Goal: Transaction & Acquisition: Obtain resource

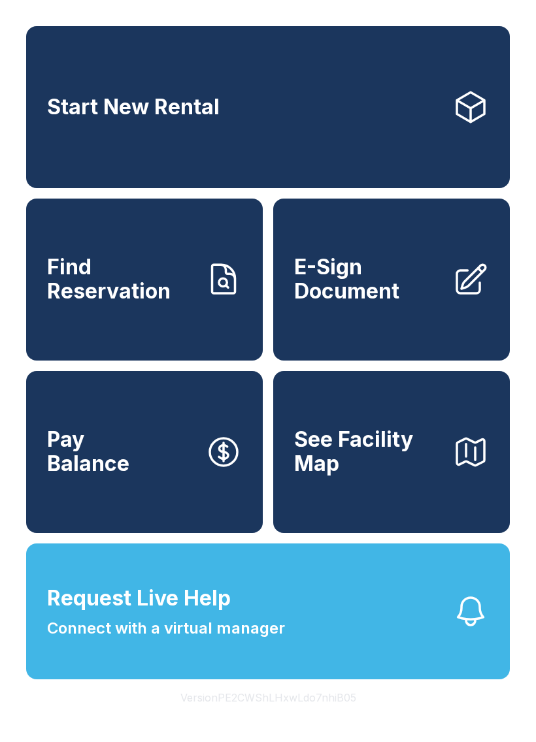
click at [150, 507] on link "Pay Balance" at bounding box center [144, 452] width 237 height 162
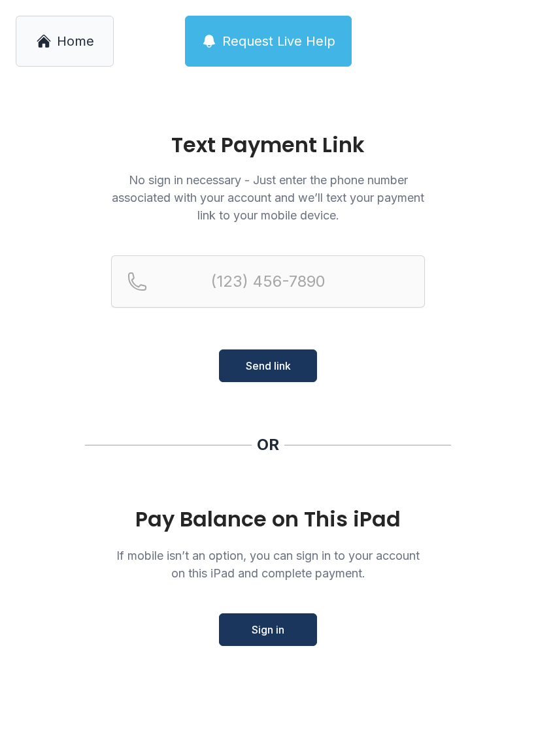
click at [278, 646] on button "Sign in" at bounding box center [268, 630] width 98 height 33
click at [61, 35] on span "Home" at bounding box center [75, 41] width 37 height 18
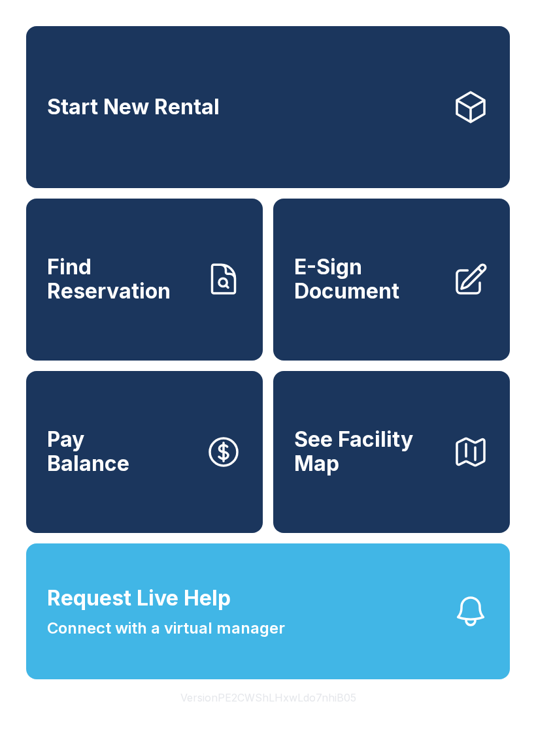
click at [499, 127] on link "Start New Rental" at bounding box center [268, 107] width 484 height 162
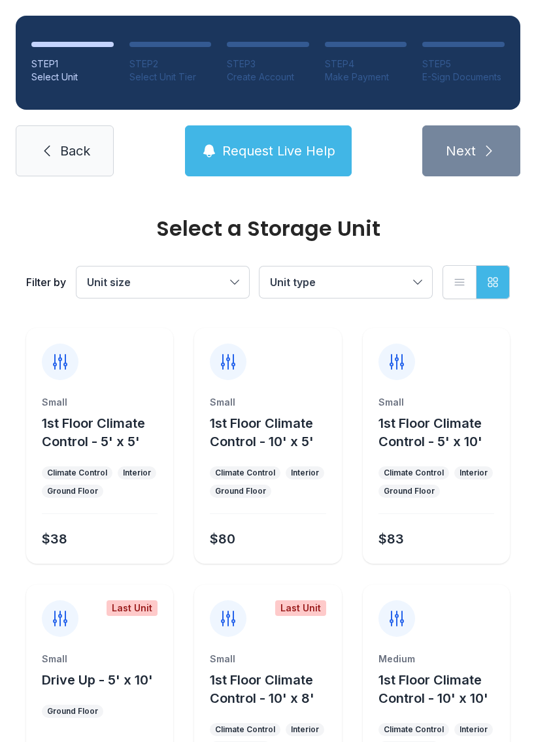
click at [472, 178] on div "STEP 1 Select Unit STEP 2 Select Unit Tier STEP 3 Create Account STEP 4 Make Pa…" at bounding box center [268, 96] width 536 height 192
click at [48, 410] on div "Small 1st Floor Climate Control - 5' x 5'" at bounding box center [100, 423] width 116 height 55
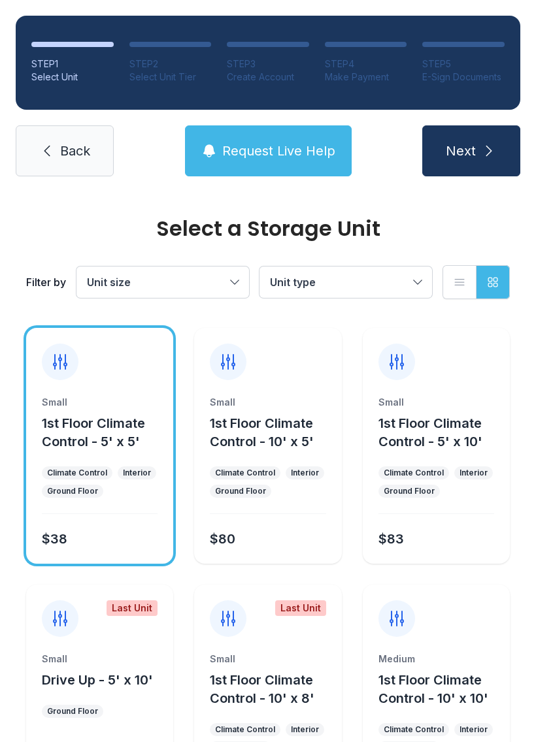
click at [69, 355] on icon at bounding box center [60, 362] width 21 height 21
click at [92, 416] on span "1st Floor Climate Control - 5' x 5'" at bounding box center [93, 433] width 103 height 34
click at [90, 462] on div "Small 1st Floor Climate Control - 5' x 5' Climate Control Interior Ground Floor…" at bounding box center [99, 480] width 147 height 168
click at [140, 623] on div "Last Unit" at bounding box center [99, 611] width 147 height 52
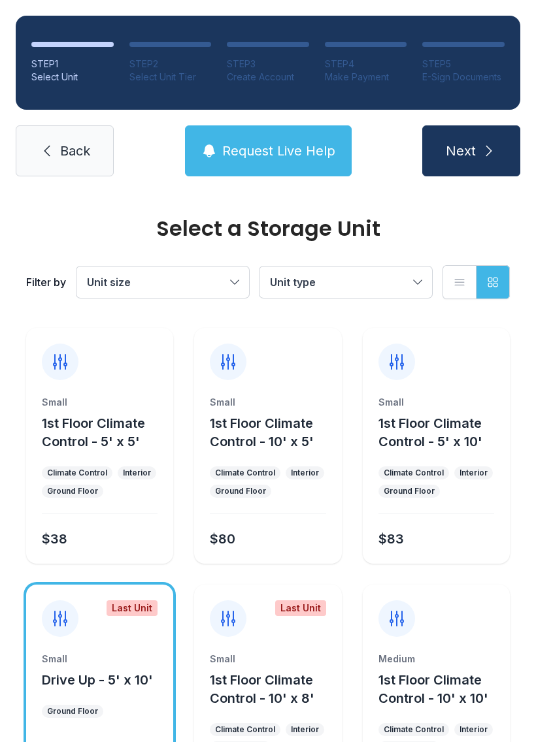
click at [139, 623] on div "Last Unit" at bounding box center [99, 611] width 147 height 52
click at [227, 614] on icon at bounding box center [228, 618] width 21 height 21
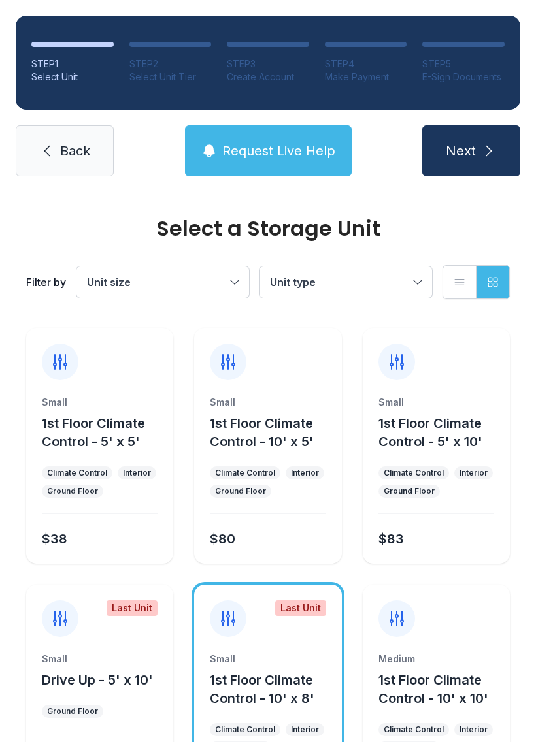
click at [64, 640] on div "Last Unit Small Drive Up - 5' x 10' Ground Floor $94" at bounding box center [99, 703] width 147 height 236
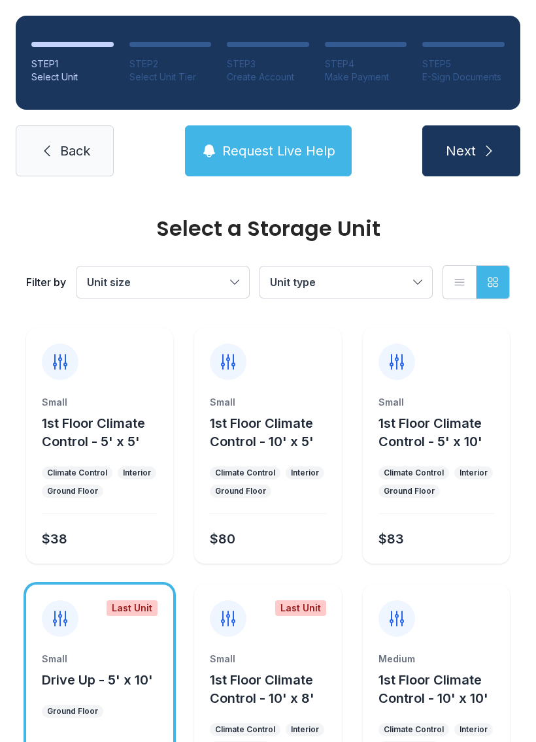
click at [60, 644] on div "Last Unit Small Drive Up - 5' x 10' Ground Floor $94" at bounding box center [99, 703] width 147 height 236
click at [245, 654] on div "Small" at bounding box center [268, 659] width 116 height 13
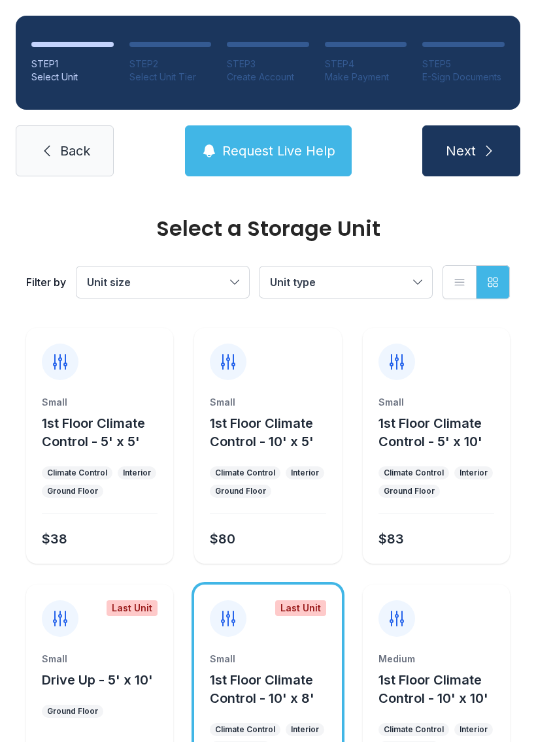
click at [216, 640] on div "Last Unit Small 1st Floor Climate Control - 10' x 8' Climate Control Interior G…" at bounding box center [267, 703] width 147 height 236
click at [393, 644] on div "Medium 1st Floor Climate Control - 10' x 10' Climate Control Interior Ground Fl…" at bounding box center [436, 703] width 147 height 236
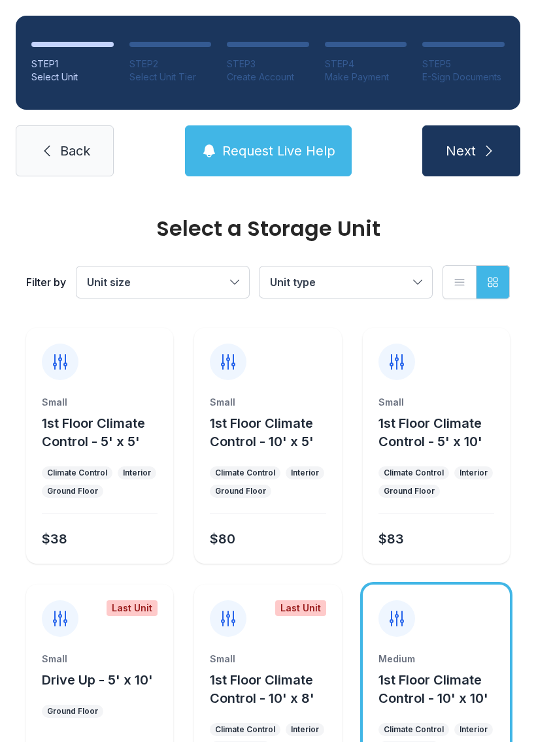
click at [410, 623] on div at bounding box center [396, 619] width 37 height 37
click at [497, 288] on icon "button" at bounding box center [492, 282] width 13 height 13
click at [284, 263] on div "Filter by Unit size Unit type List view Grid view" at bounding box center [268, 282] width 484 height 86
click at [201, 284] on span "Unit size" at bounding box center [156, 282] width 139 height 16
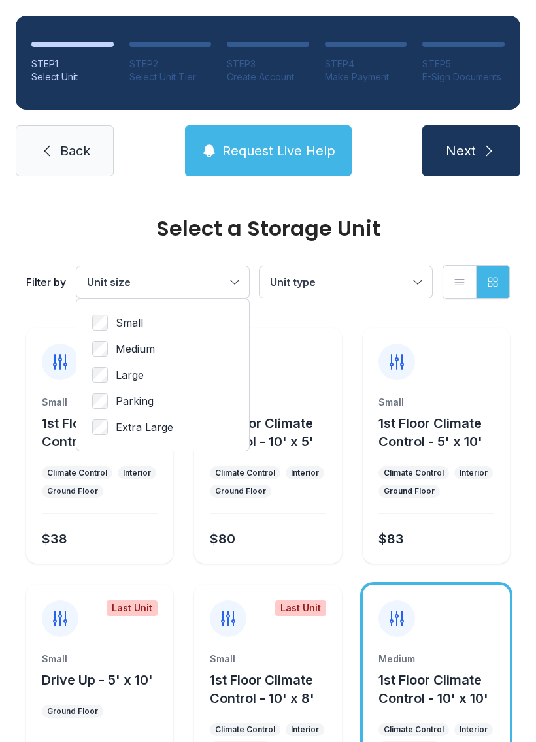
click at [134, 276] on span "Unit size" at bounding box center [156, 282] width 139 height 16
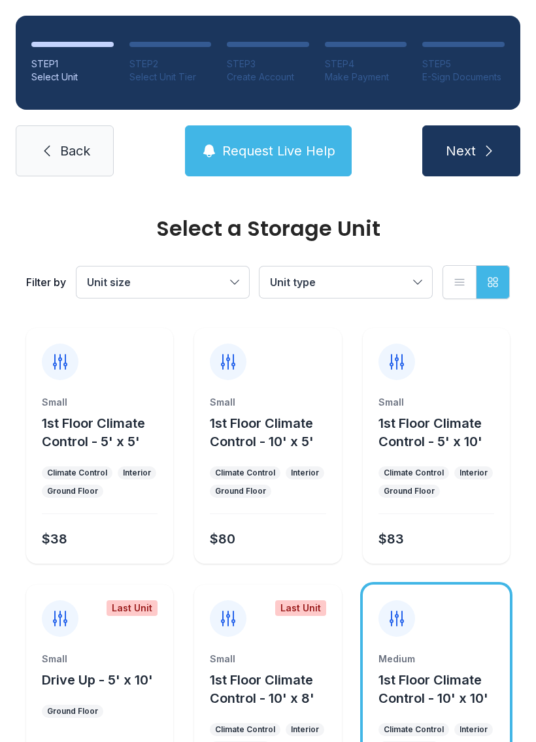
click at [127, 312] on div "Filter by Unit size Unit type List view Grid view" at bounding box center [268, 282] width 484 height 86
click at [163, 297] on button "Unit size" at bounding box center [162, 282] width 173 height 31
click at [125, 488] on ul "Climate Control Interior Ground Floor" at bounding box center [100, 482] width 116 height 31
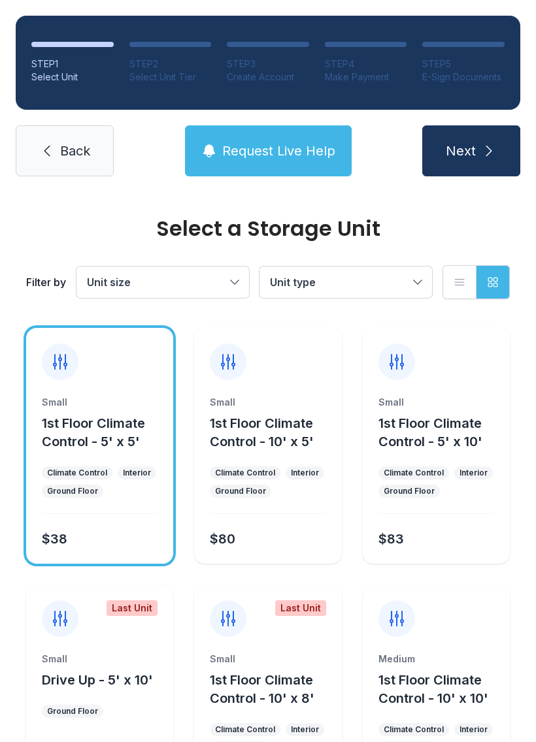
click at [116, 450] on button "1st Floor Climate Control - 5' x 5'" at bounding box center [105, 432] width 126 height 37
click at [271, 432] on button "1st Floor Climate Control - 10' x 5'" at bounding box center [273, 432] width 126 height 37
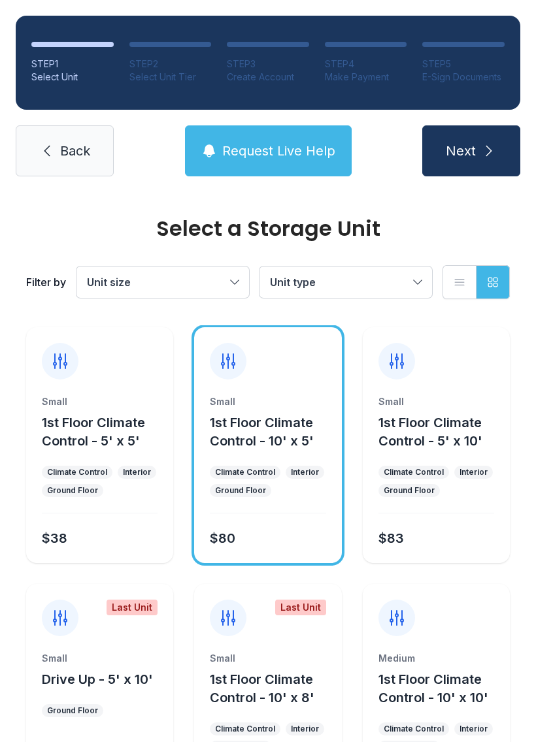
click at [294, 469] on div "Interior" at bounding box center [305, 472] width 28 height 10
click at [300, 477] on div "Interior" at bounding box center [305, 472] width 28 height 10
click at [312, 483] on ul "Climate Control Interior Ground Floor" at bounding box center [268, 481] width 116 height 31
click at [312, 482] on ul "Climate Control Interior Ground Floor" at bounding box center [268, 481] width 116 height 31
click at [307, 472] on div "Interior" at bounding box center [305, 472] width 28 height 10
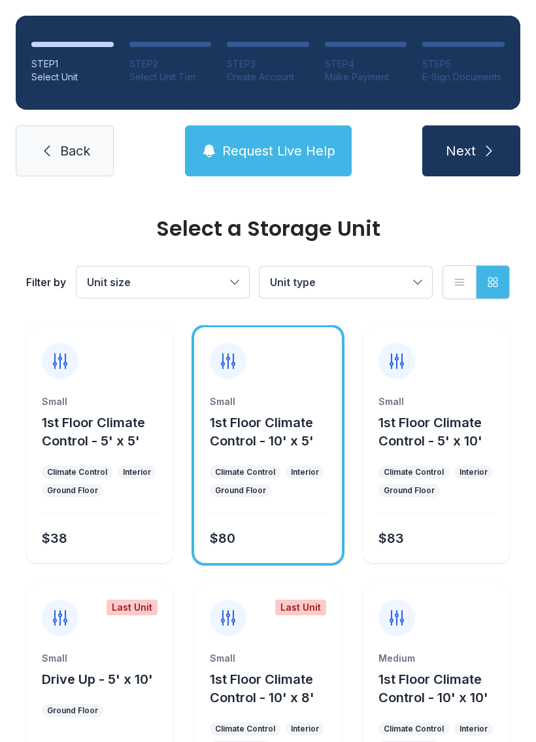
click at [307, 471] on div "Interior" at bounding box center [305, 472] width 28 height 10
click at [316, 478] on div "Interior" at bounding box center [305, 472] width 39 height 13
click at [305, 478] on div "Interior" at bounding box center [305, 472] width 39 height 13
click at [305, 477] on div "Interior" at bounding box center [305, 472] width 28 height 10
click at [313, 465] on div "Small 1st Floor Climate Control - 10' x 5' Climate Control Interior Ground Floo…" at bounding box center [267, 479] width 147 height 168
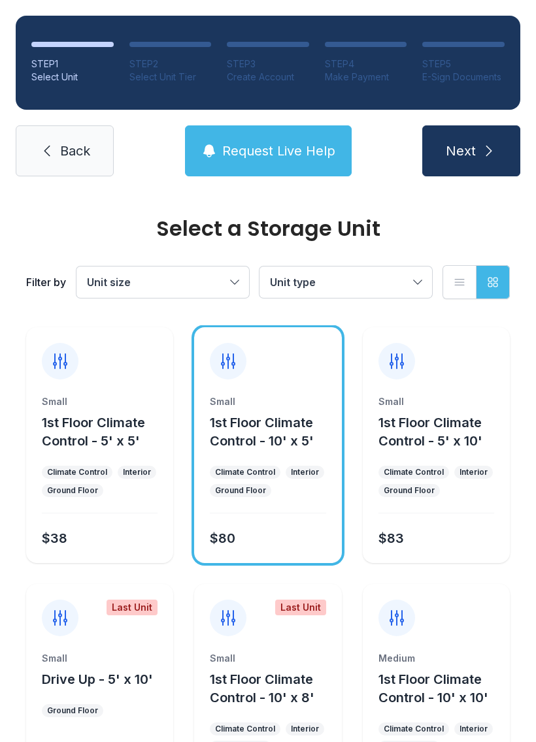
click at [313, 465] on div "Small 1st Floor Climate Control - 10' x 5' Climate Control Interior Ground Floo…" at bounding box center [267, 479] width 147 height 168
click at [305, 477] on div "Interior" at bounding box center [305, 472] width 28 height 10
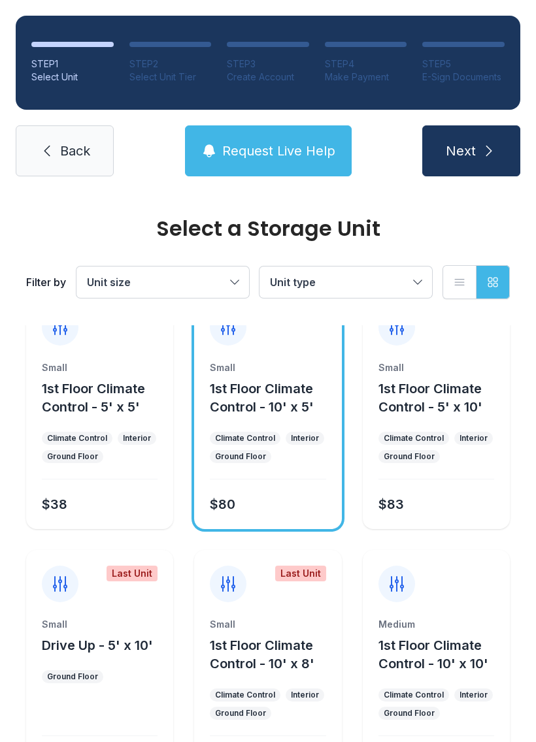
scroll to position [44, 0]
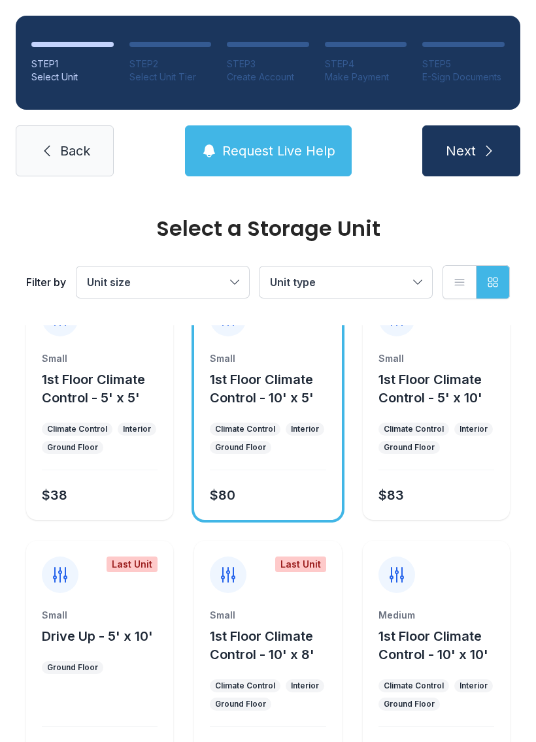
click at [123, 418] on div "Small 1st Floor Climate Control - 5' x 5' Climate Control Interior Ground Floor…" at bounding box center [99, 436] width 147 height 168
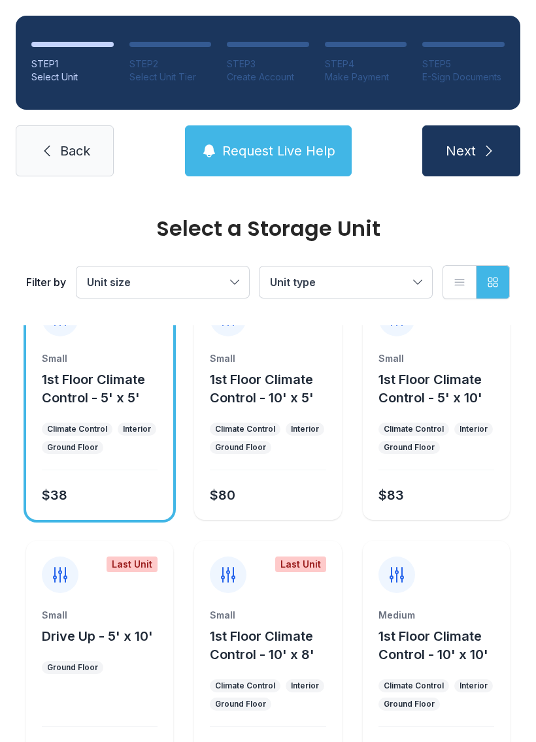
click at [118, 419] on div "Small 1st Floor Climate Control - 5' x 5' Climate Control Interior Ground Floor…" at bounding box center [99, 436] width 147 height 168
click at [306, 445] on ul "Climate Control Interior Ground Floor" at bounding box center [268, 438] width 116 height 31
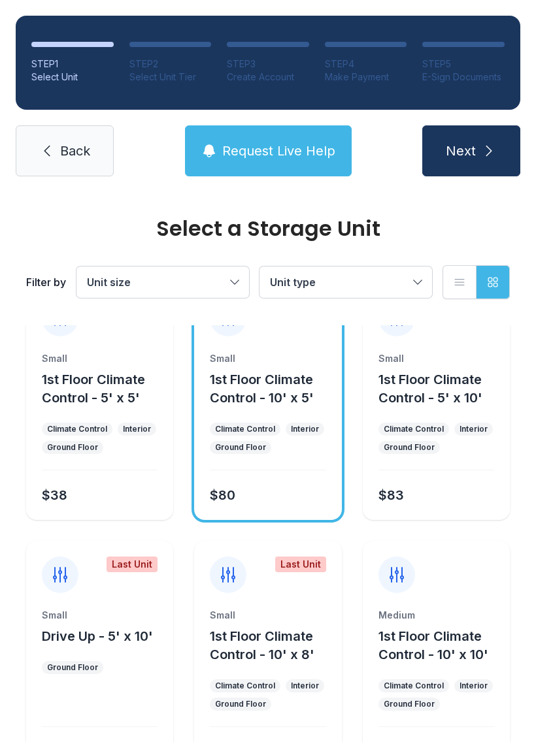
click at [295, 448] on ul "Climate Control Interior Ground Floor" at bounding box center [268, 438] width 116 height 31
click at [313, 431] on div "Interior" at bounding box center [305, 429] width 28 height 10
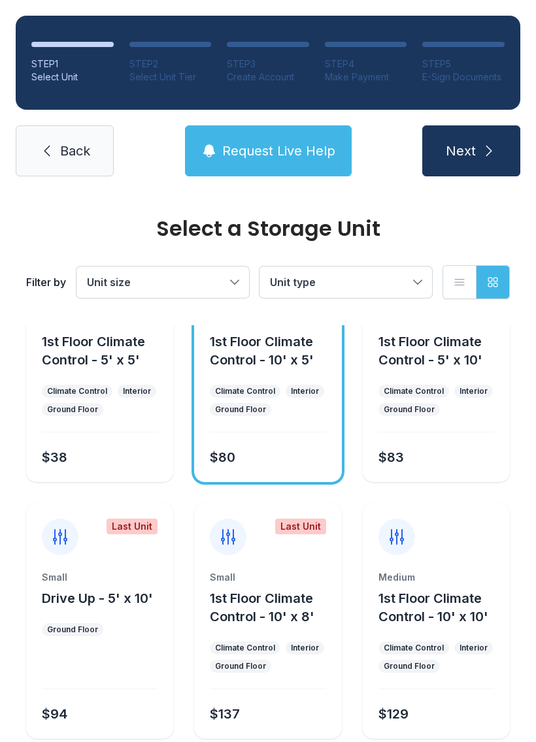
scroll to position [93, 0]
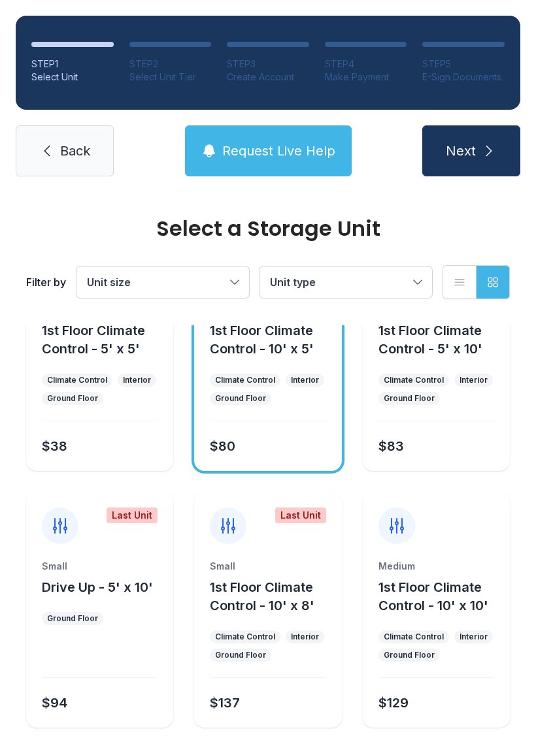
click at [292, 165] on button "Request Live Help" at bounding box center [268, 150] width 167 height 51
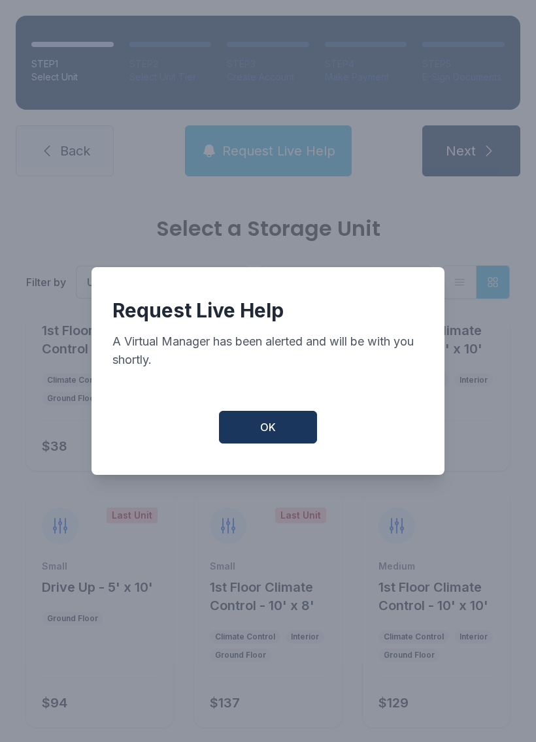
click at [256, 444] on button "OK" at bounding box center [268, 427] width 98 height 33
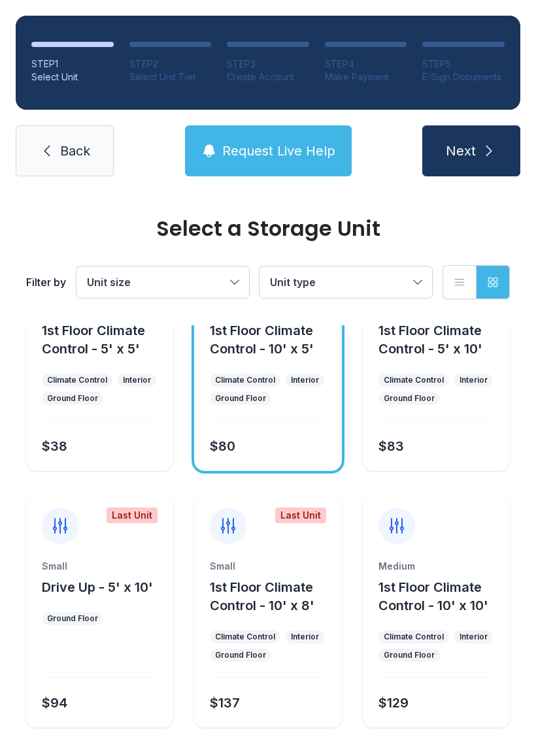
click at [62, 157] on span "Back" at bounding box center [75, 151] width 30 height 18
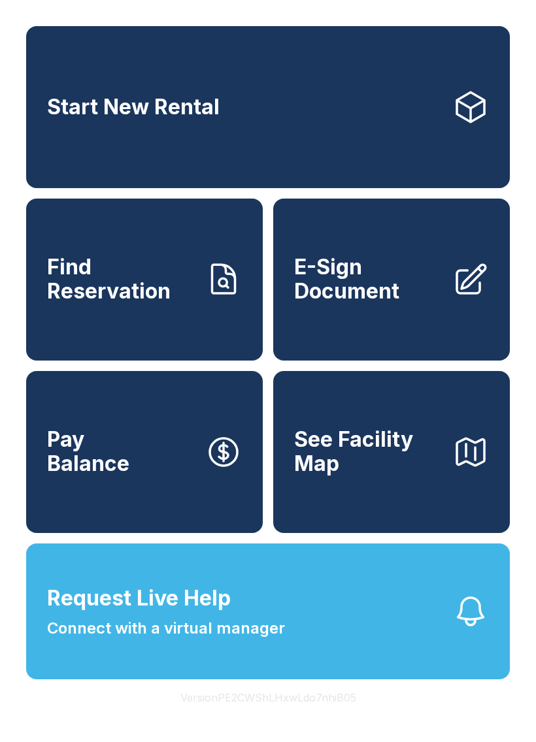
click at [458, 625] on icon "button" at bounding box center [470, 611] width 25 height 27
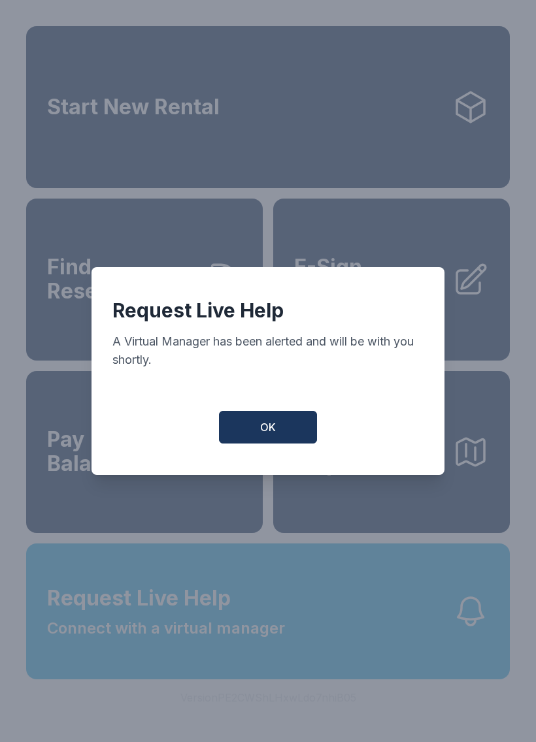
click at [310, 427] on button "OK" at bounding box center [268, 427] width 98 height 33
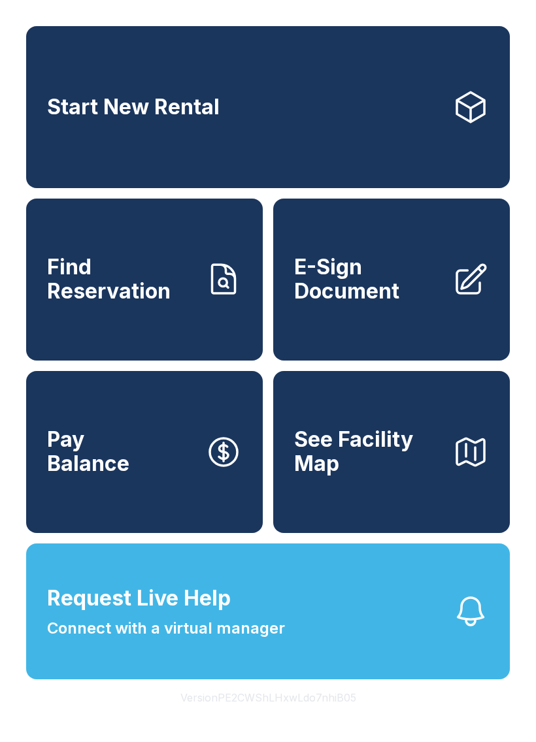
click at [480, 133] on link "Start New Rental" at bounding box center [268, 107] width 484 height 162
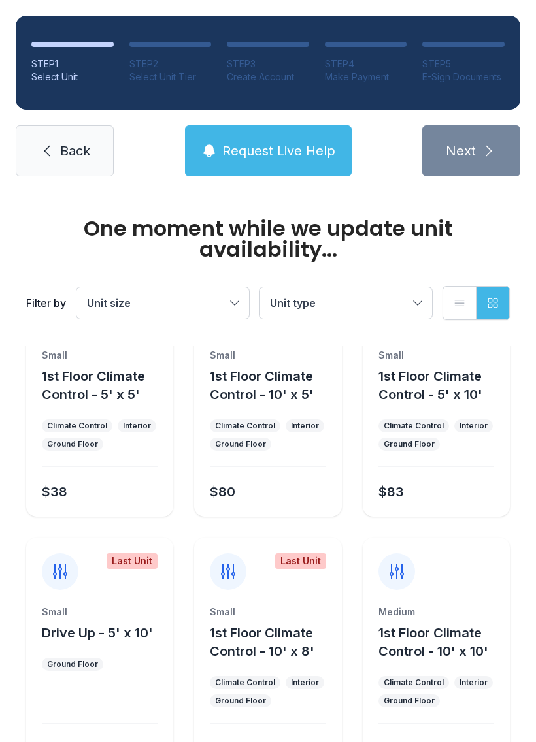
scroll to position [80, 0]
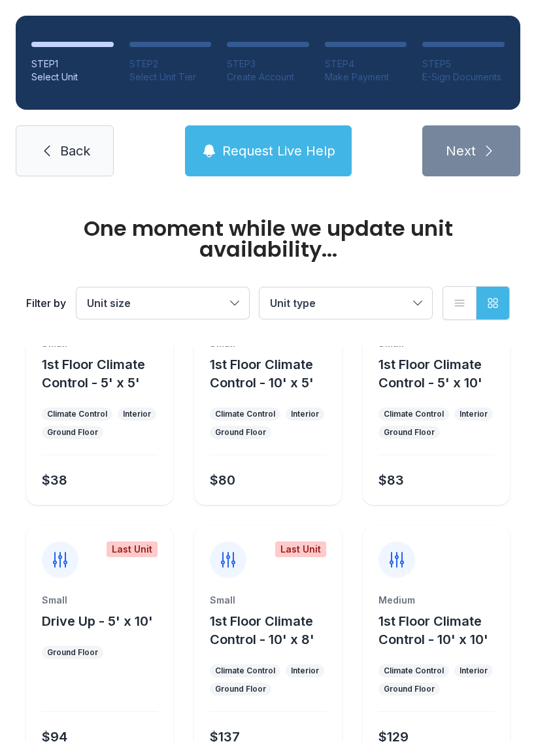
click at [73, 478] on div "$38" at bounding box center [97, 478] width 121 height 24
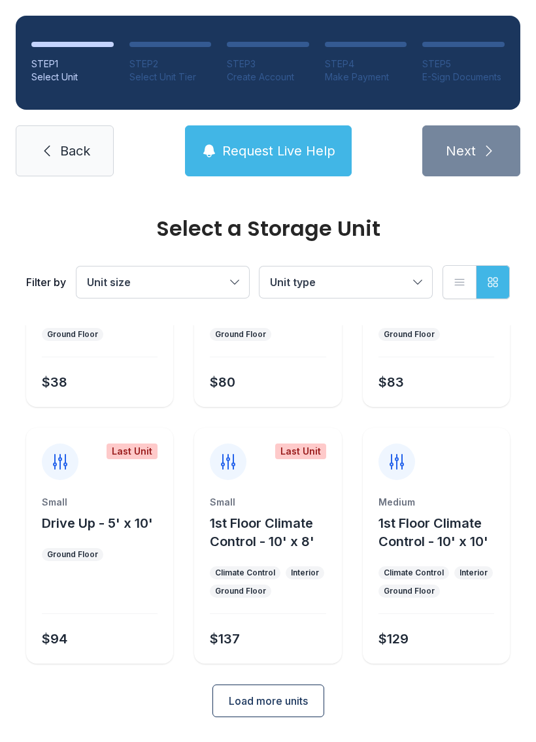
scroll to position [156, 0]
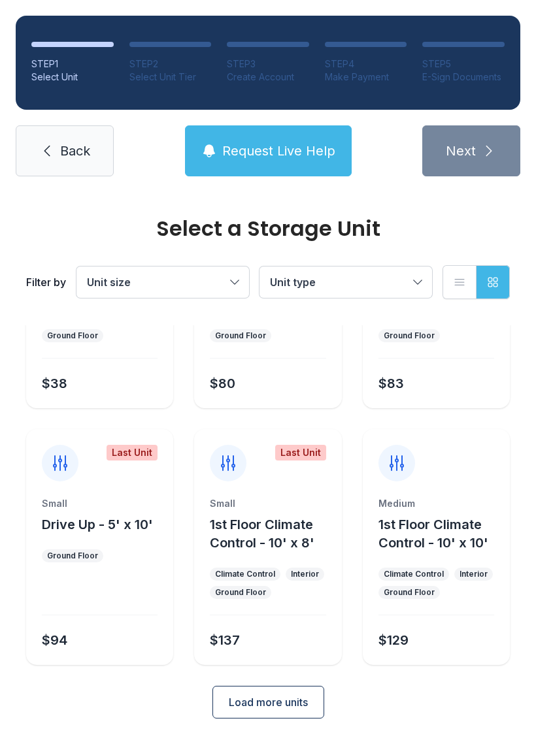
click at [284, 717] on button "Load more units" at bounding box center [268, 702] width 112 height 33
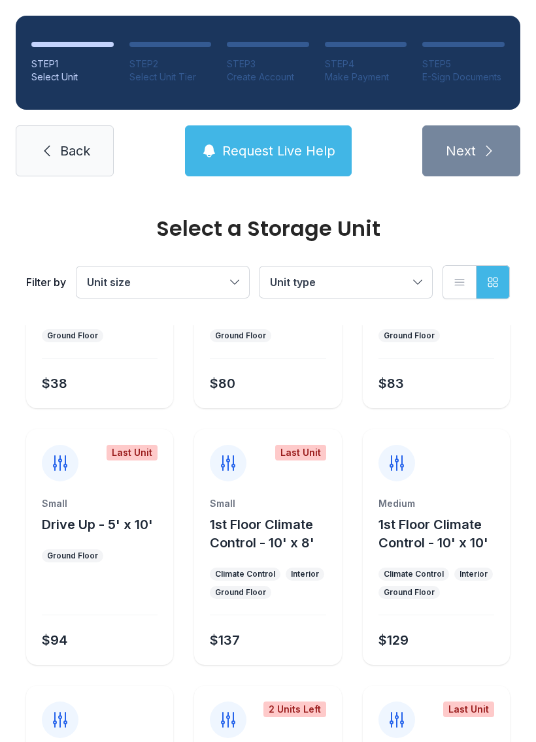
click at [290, 723] on div "2 Units Left" at bounding box center [267, 712] width 147 height 52
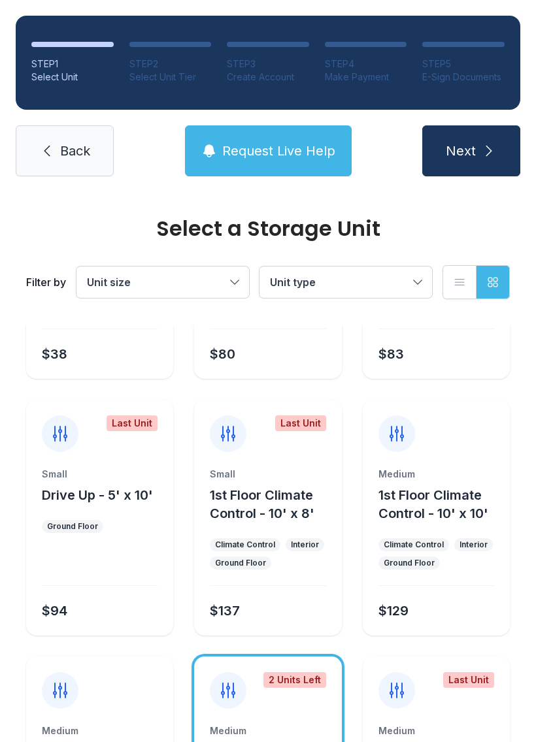
scroll to position [188, 0]
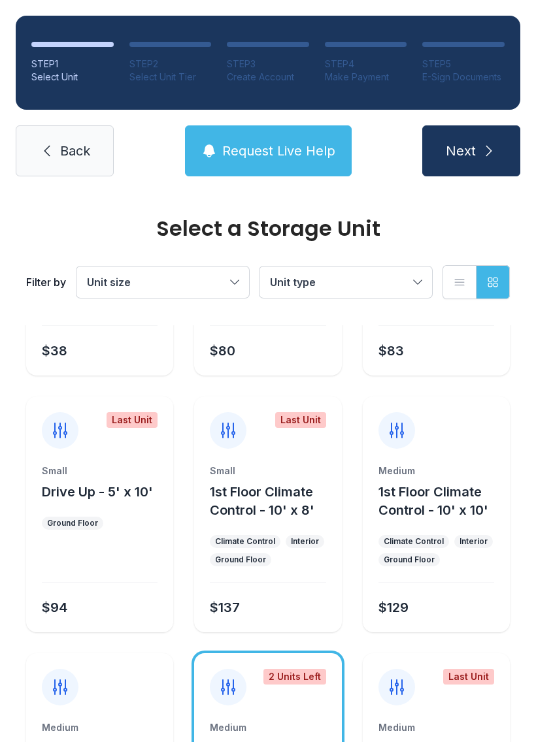
click at [310, 686] on div "2 Units Left" at bounding box center [267, 680] width 147 height 52
click at [320, 676] on div "2 Units Left" at bounding box center [294, 677] width 63 height 16
click at [307, 694] on div "2 Units Left" at bounding box center [267, 680] width 147 height 52
click at [461, 699] on div "Last Unit" at bounding box center [436, 680] width 147 height 52
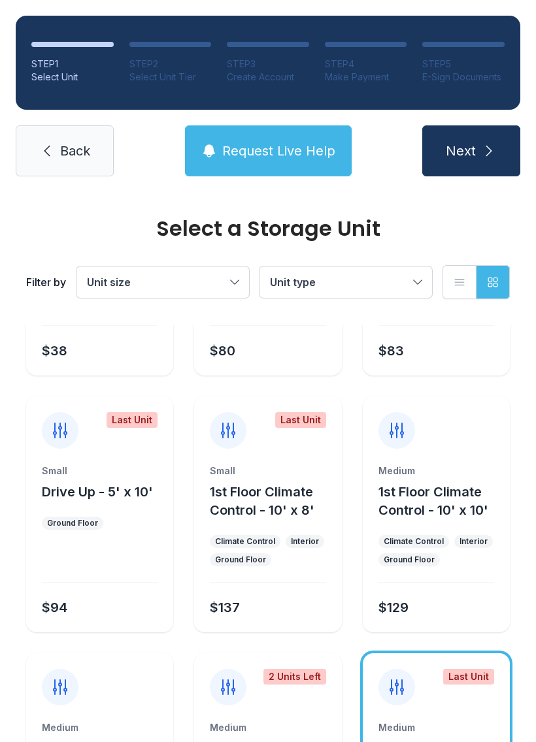
click at [405, 697] on icon at bounding box center [396, 687] width 21 height 21
click at [411, 686] on div at bounding box center [396, 687] width 37 height 37
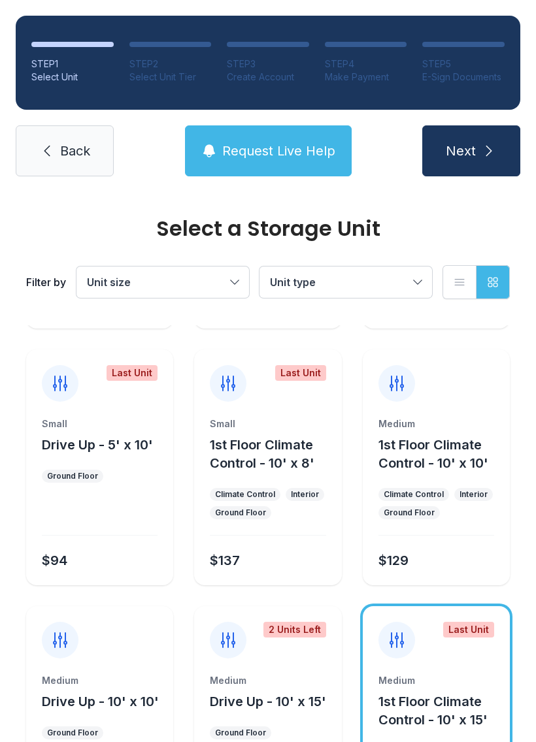
scroll to position [236, 0]
click at [461, 727] on span "1st Floor Climate Control - 10' x 15'" at bounding box center [432, 710] width 109 height 34
click at [479, 727] on button "1st Floor Climate Control - 10' x 15'" at bounding box center [441, 710] width 126 height 37
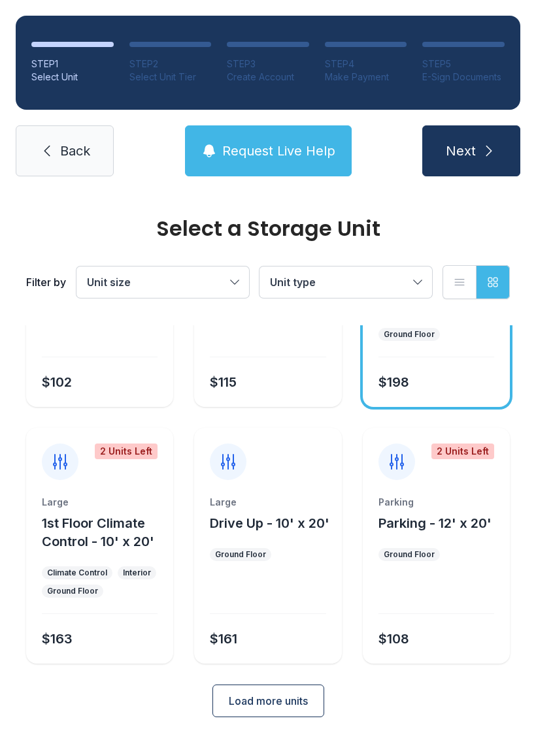
scroll to position [669, 0]
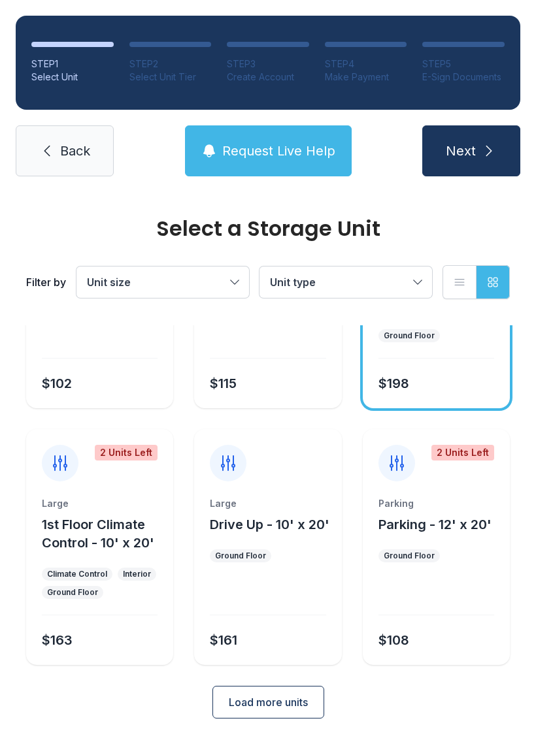
click at [275, 718] on button "Load more units" at bounding box center [268, 702] width 112 height 33
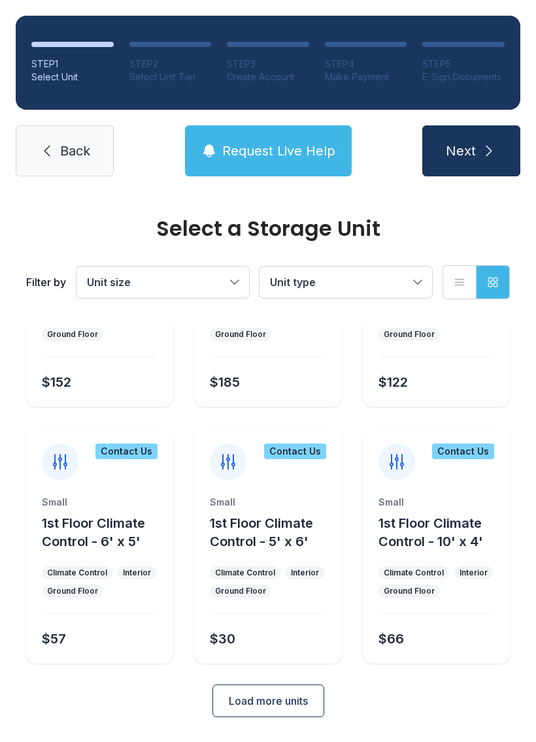
scroll to position [1146, 0]
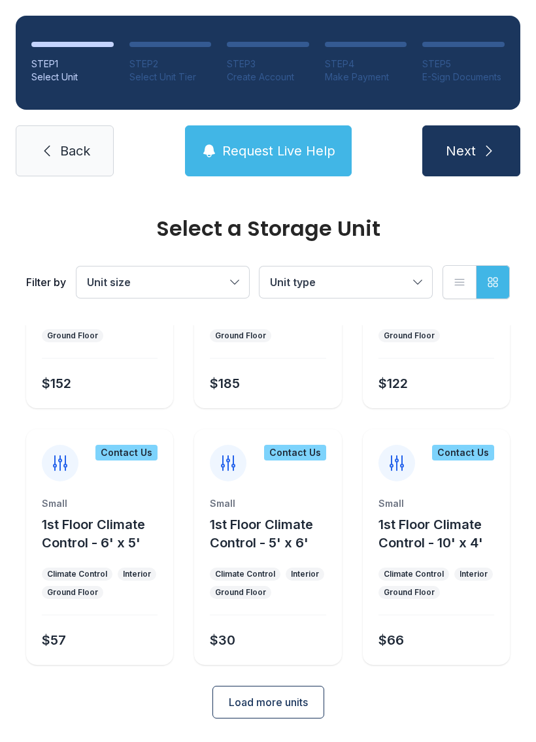
click at [316, 693] on button "Load more units" at bounding box center [268, 702] width 112 height 33
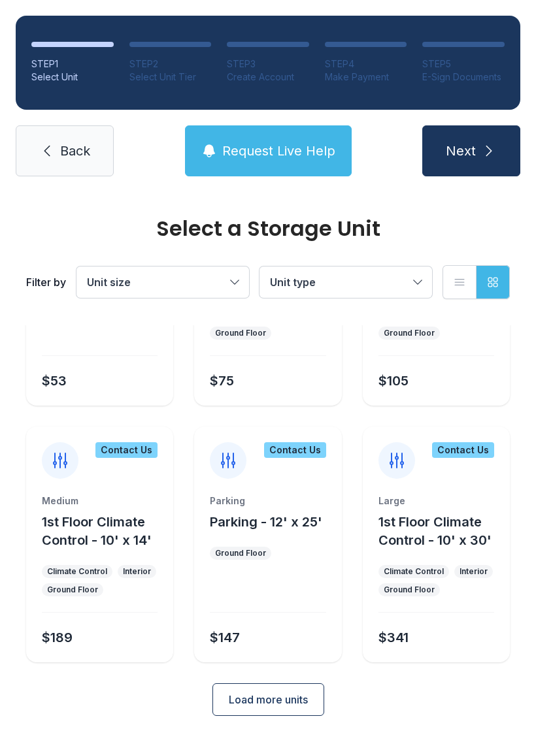
scroll to position [1660, 0]
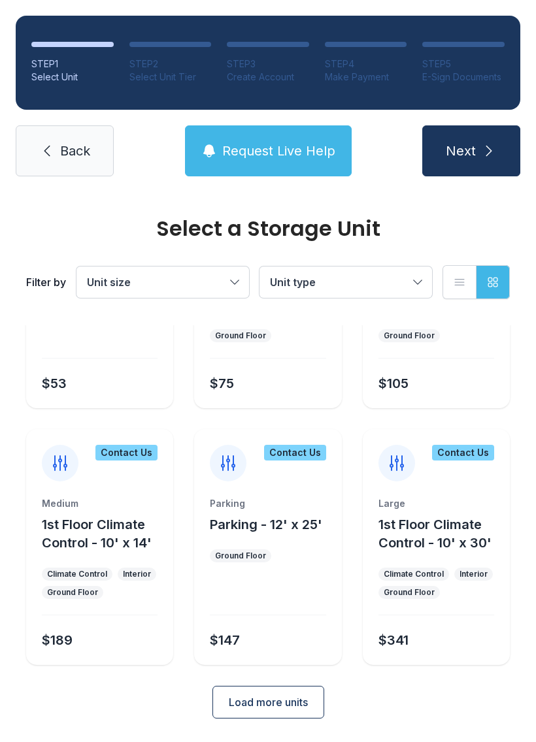
click at [256, 714] on button "Load more units" at bounding box center [268, 702] width 112 height 33
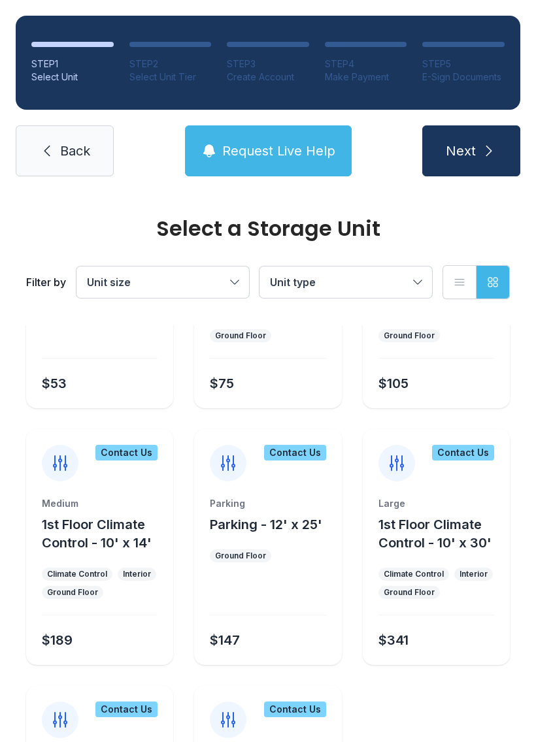
click at [290, 728] on div "Contact Us" at bounding box center [267, 712] width 147 height 52
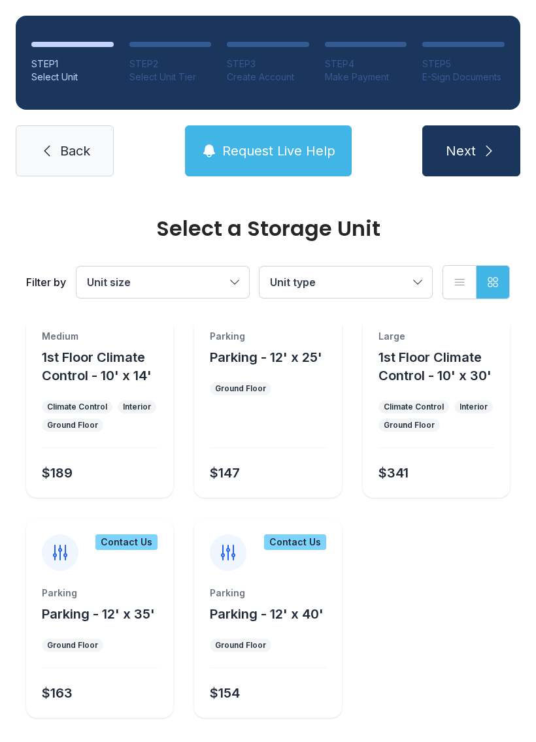
scroll to position [1827, 0]
click at [312, 693] on div "$154" at bounding box center [265, 692] width 121 height 24
click at [311, 693] on div "$154" at bounding box center [265, 692] width 121 height 24
click at [329, 540] on div "Contact Us" at bounding box center [267, 546] width 147 height 52
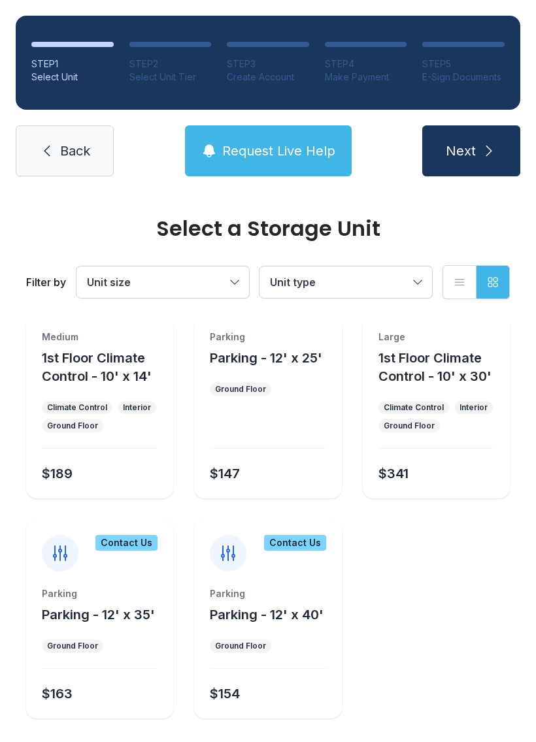
click at [327, 548] on div "Contact Us" at bounding box center [267, 546] width 147 height 52
click at [302, 543] on div "Contact Us" at bounding box center [295, 543] width 62 height 16
click at [302, 542] on div "Contact Us" at bounding box center [295, 543] width 62 height 16
click at [106, 600] on div "Parking" at bounding box center [100, 594] width 116 height 13
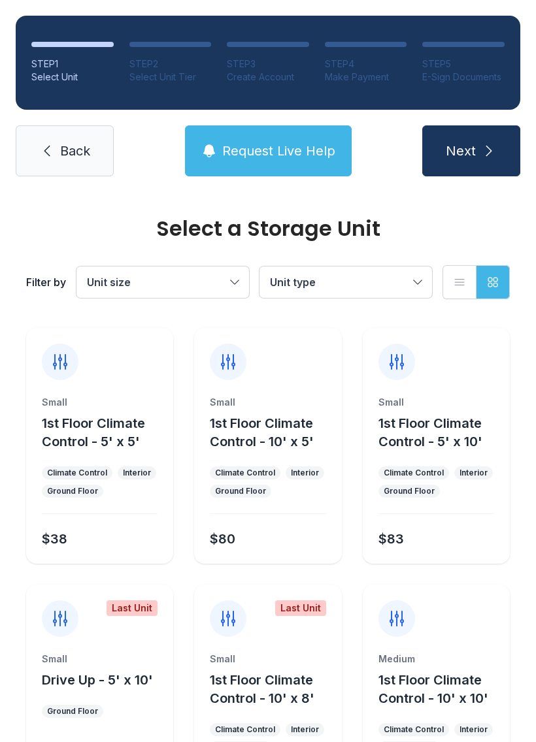
scroll to position [0, 0]
click at [448, 448] on span "1st Floor Climate Control - 5' x 10'" at bounding box center [430, 433] width 104 height 34
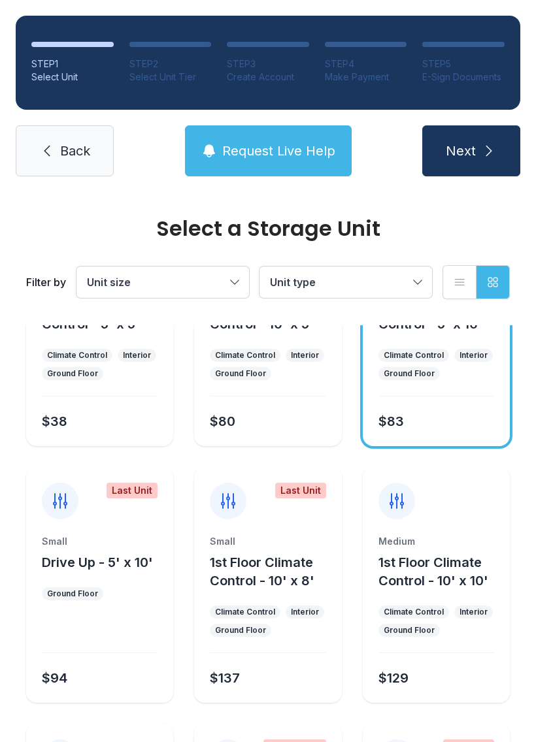
scroll to position [118, 0]
click at [454, 408] on div "$83" at bounding box center [433, 418] width 121 height 24
click at [480, 375] on ul "Climate Control Interior Ground Floor" at bounding box center [436, 363] width 116 height 31
click at [499, 343] on div "Small 1st Floor Climate Control - 5' x 10' Climate Control Interior Ground Floo…" at bounding box center [436, 362] width 147 height 168
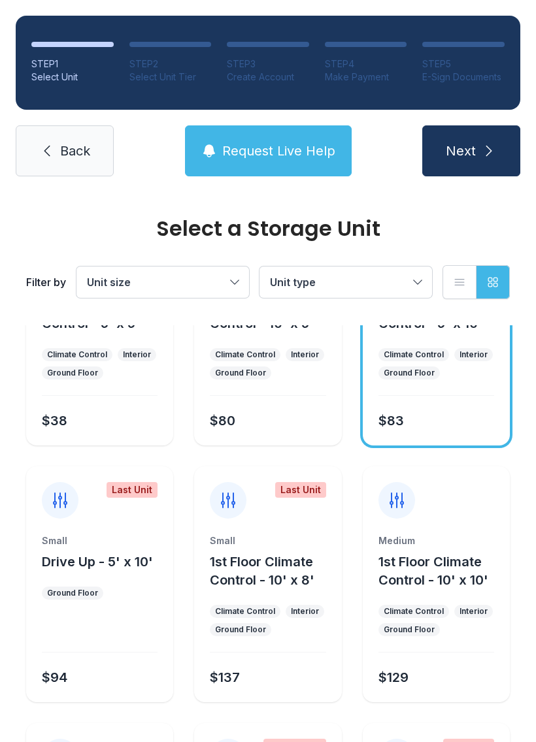
click at [247, 407] on div "$80" at bounding box center [265, 418] width 121 height 24
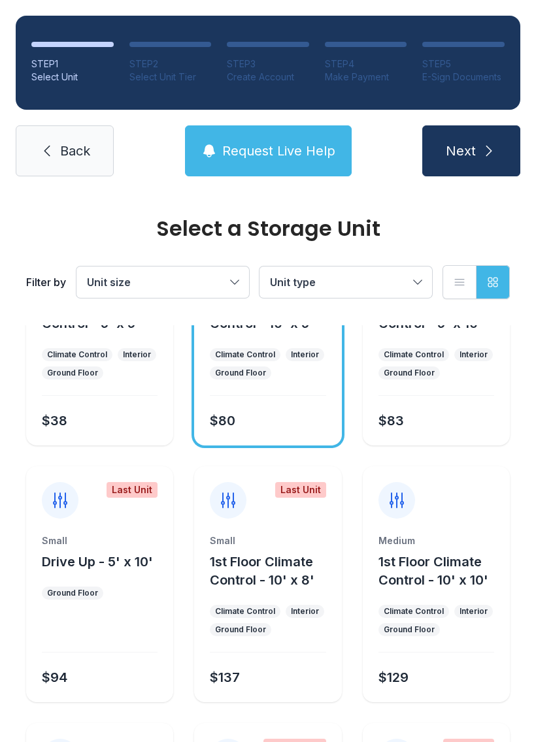
click at [287, 404] on div "Small 1st Floor Climate Control - 10' x 5' Climate Control Interior Ground Floo…" at bounding box center [267, 362] width 147 height 168
click at [303, 351] on div "Interior" at bounding box center [305, 355] width 28 height 10
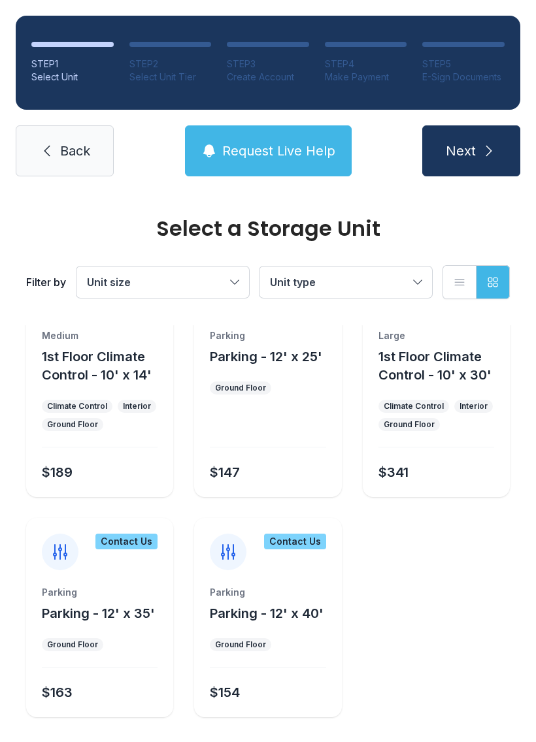
scroll to position [1827, 0]
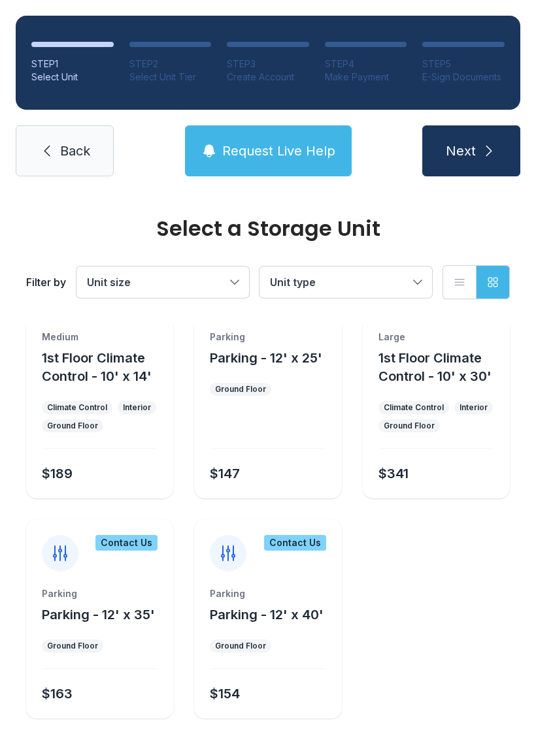
click at [295, 556] on div "Contact Us" at bounding box center [267, 546] width 147 height 52
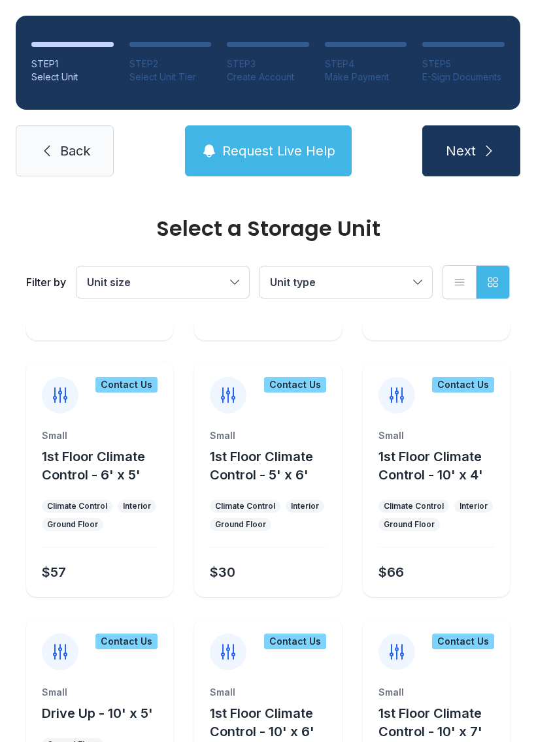
scroll to position [1173, 0]
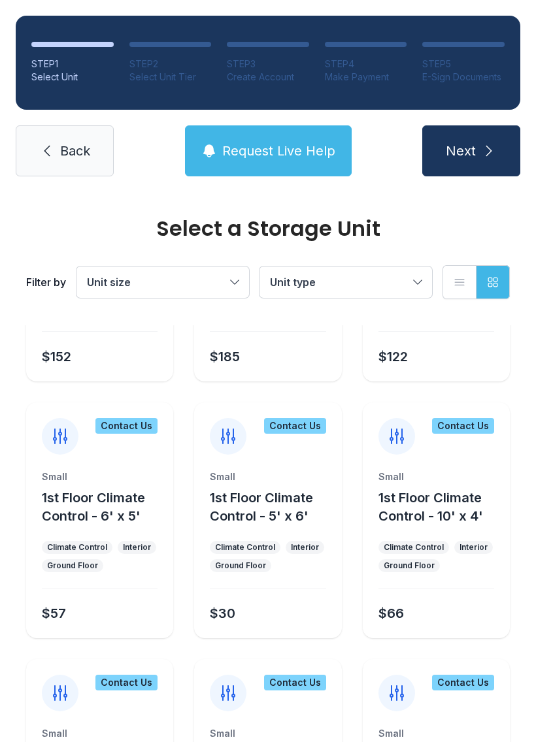
click at [336, 459] on div "Contact Us Small 1st Floor Climate Control - 5' x 6' Climate Control Interior G…" at bounding box center [267, 521] width 147 height 236
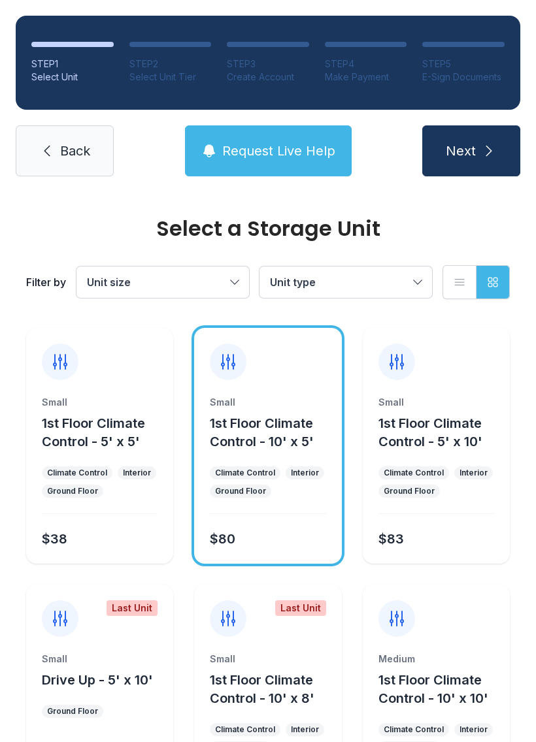
scroll to position [0, 0]
click at [254, 548] on div "$80" at bounding box center [265, 537] width 121 height 24
click at [239, 529] on div "$80" at bounding box center [265, 537] width 121 height 24
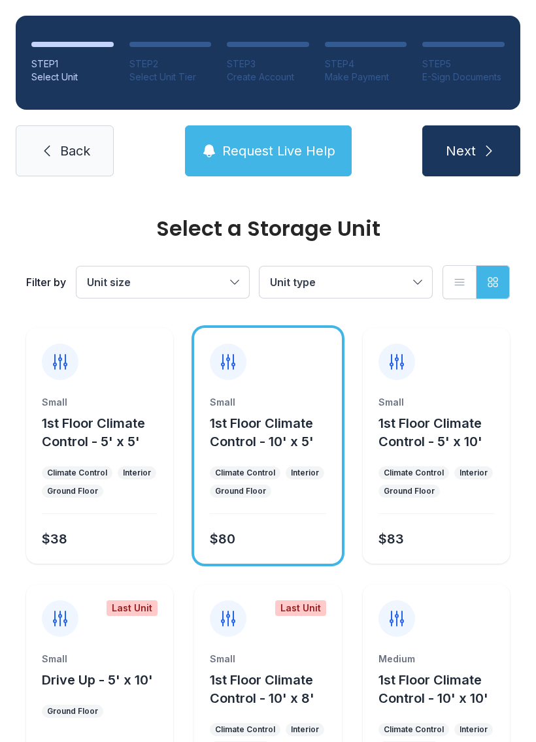
click at [294, 544] on div "$80" at bounding box center [265, 537] width 121 height 24
click at [65, 143] on span "Back" at bounding box center [75, 151] width 30 height 18
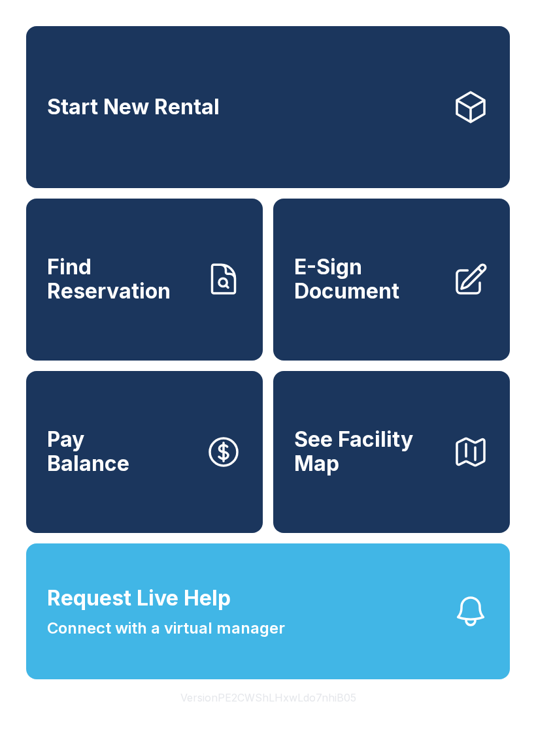
click at [299, 716] on button "Version PE2CWShLHxwLdo7nhiB05" at bounding box center [268, 698] width 197 height 37
click at [349, 161] on link "Start New Rental" at bounding box center [268, 107] width 484 height 162
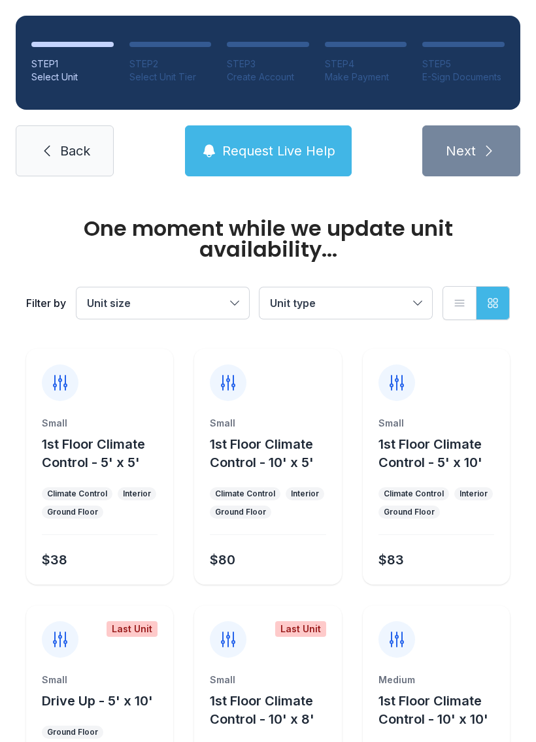
click at [334, 533] on div "Small 1st Floor Climate Control - 10' x 5' Climate Control Interior Ground Floo…" at bounding box center [267, 501] width 147 height 168
click at [163, 10] on div "STEP 1 Select Unit STEP 2 Select Unit Tier STEP 3 Create Account STEP 4 Make Pa…" at bounding box center [268, 96] width 536 height 192
click at [186, 151] on button "Request Live Help" at bounding box center [268, 150] width 167 height 51
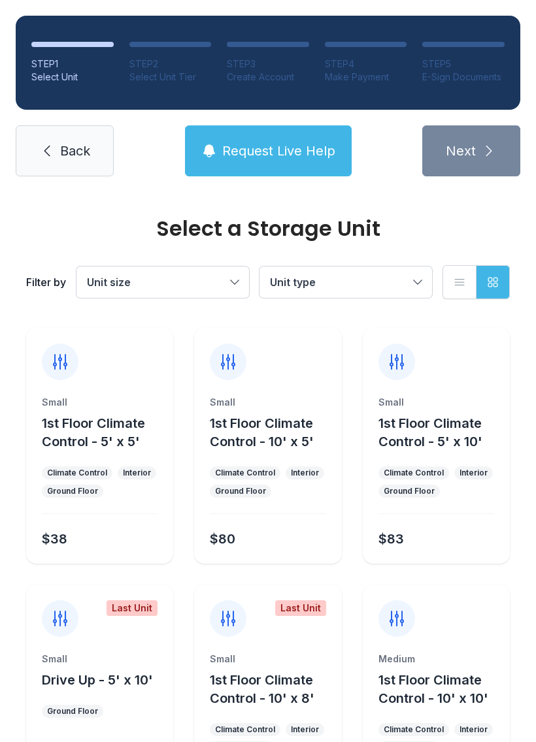
click at [220, 147] on button "Request Live Help" at bounding box center [268, 150] width 167 height 51
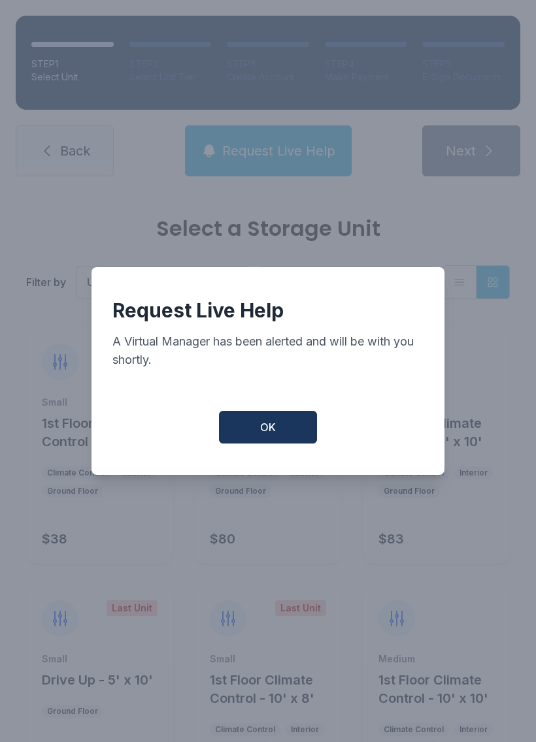
click at [237, 385] on div "Request Live Help A Virtual Manager has been alerted and will be with you short…" at bounding box center [267, 344] width 311 height 91
click at [269, 462] on div "Request Live Help A Virtual Manager has been alerted and will be with you short…" at bounding box center [267, 371] width 353 height 208
click at [305, 441] on button "OK" at bounding box center [268, 427] width 98 height 33
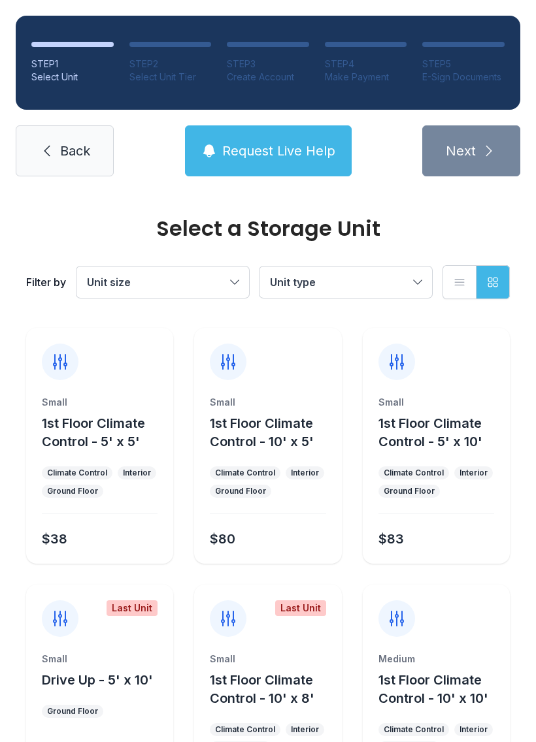
click at [455, 182] on div "STEP 1 Select Unit STEP 2 Select Unit Tier STEP 3 Create Account STEP 4 Make Pa…" at bounding box center [268, 96] width 536 height 192
click at [52, 110] on div "STEP 1 Select Unit STEP 2 Select Unit Tier STEP 3 Create Account STEP 4 Make Pa…" at bounding box center [268, 96] width 536 height 192
click at [54, 163] on link "Back" at bounding box center [65, 150] width 98 height 51
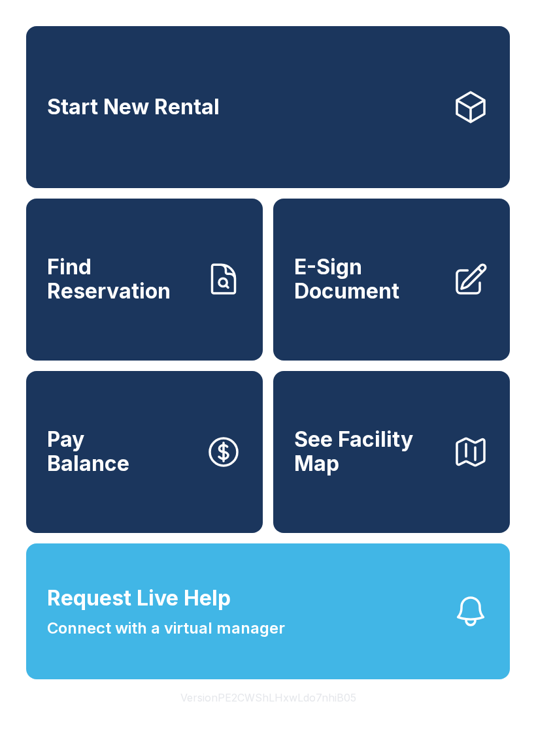
click at [82, 156] on link "Start New Rental" at bounding box center [268, 107] width 484 height 162
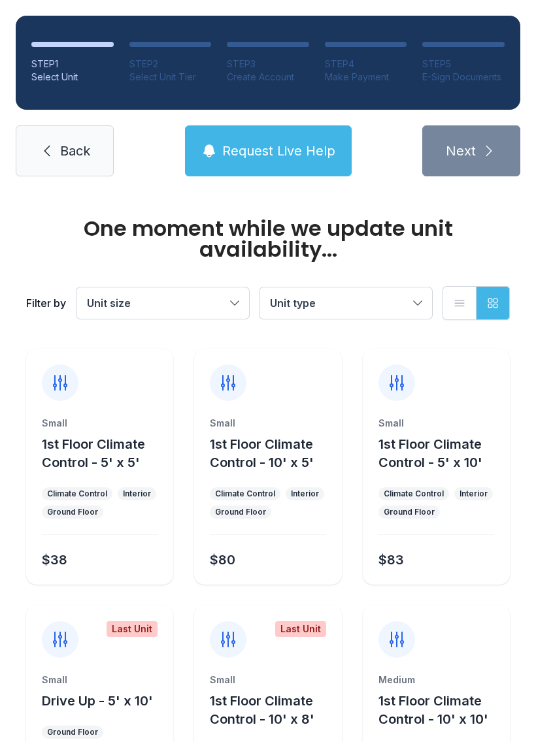
click at [134, 188] on div "STEP 1 Select Unit STEP 2 Select Unit Tier STEP 3 Create Account STEP 4 Make Pa…" at bounding box center [268, 96] width 536 height 192
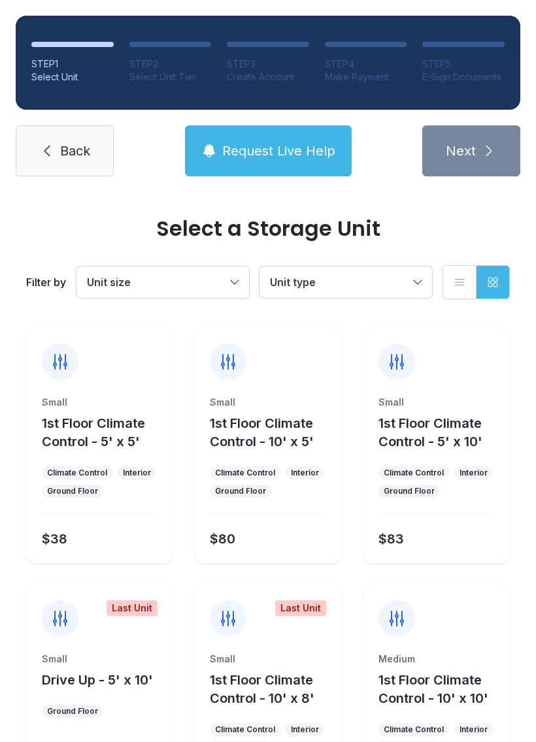
click at [49, 174] on link "Back" at bounding box center [65, 150] width 98 height 51
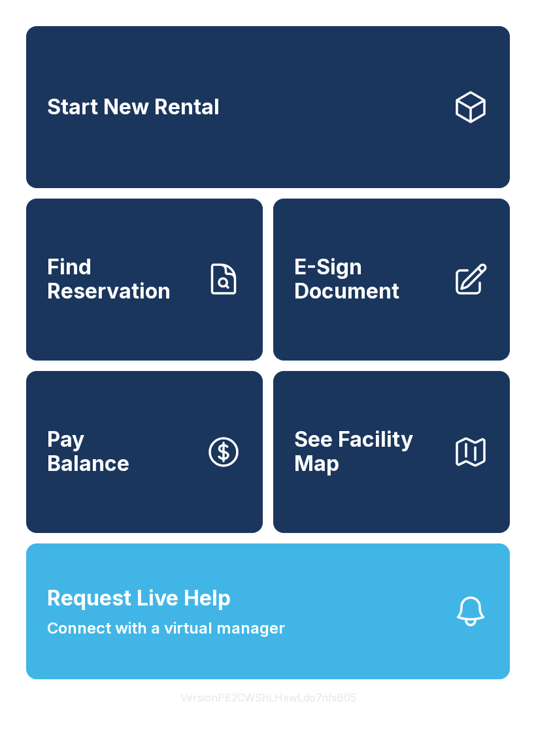
click at [92, 160] on link "Start New Rental" at bounding box center [268, 107] width 484 height 162
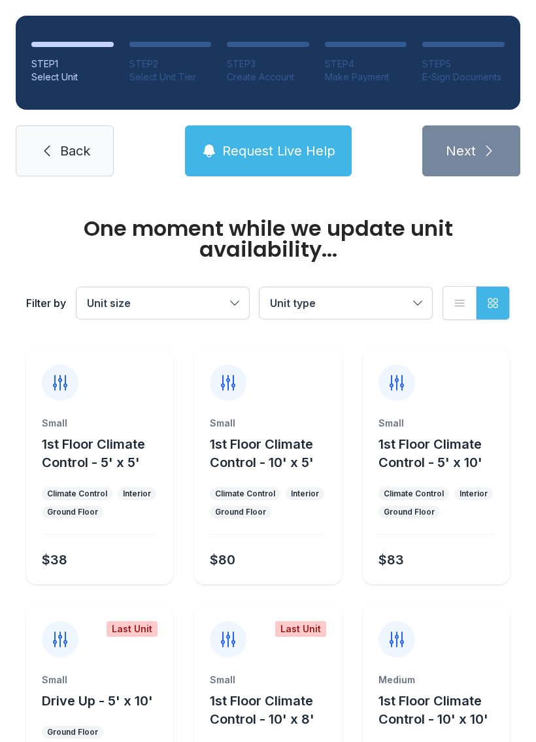
click at [65, 185] on div "STEP 1 Select Unit STEP 2 Select Unit Tier STEP 3 Create Account STEP 4 Make Pa…" at bounding box center [268, 96] width 536 height 192
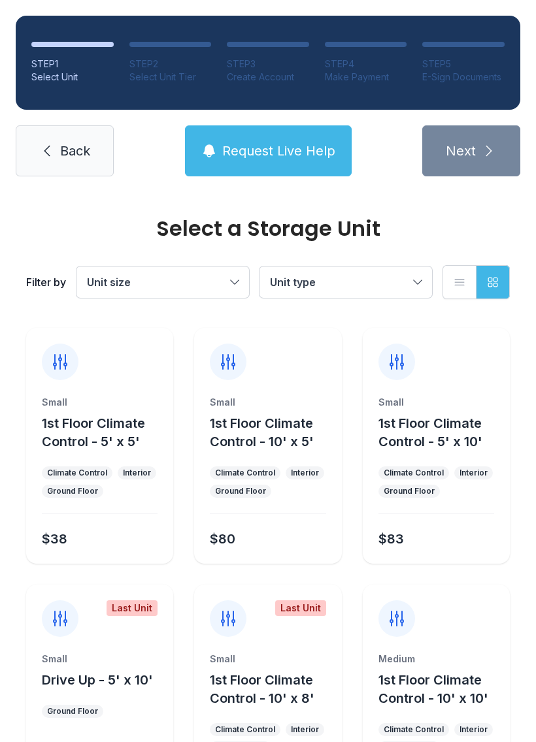
click at [52, 164] on link "Back" at bounding box center [65, 150] width 98 height 51
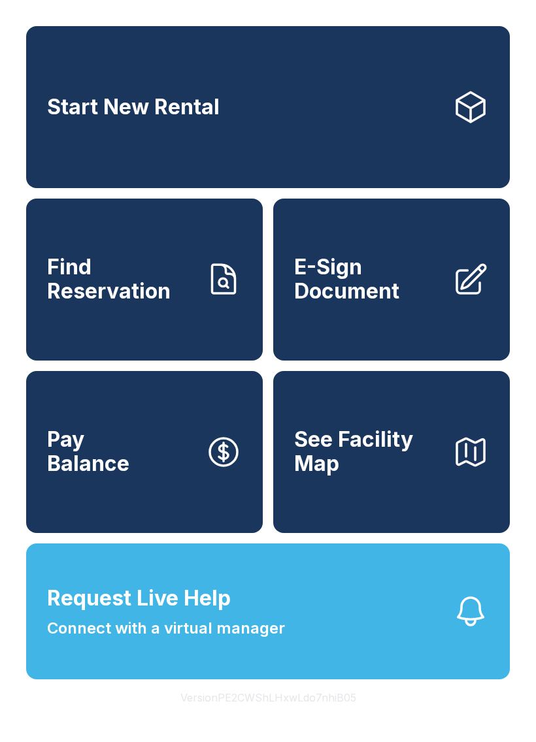
click at [488, 280] on icon at bounding box center [470, 279] width 37 height 37
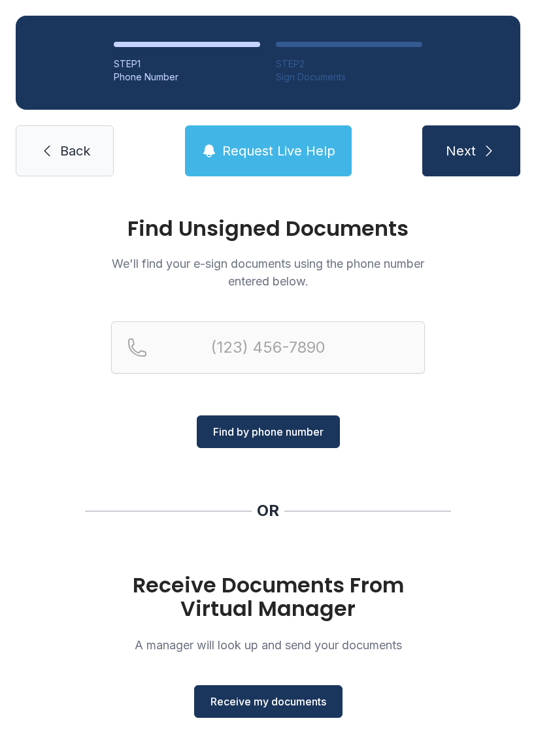
click at [308, 460] on div "Find Unsigned Documents We'll find your e-sign documents using the phone number…" at bounding box center [268, 481] width 536 height 578
click at [302, 432] on span "Find by phone number" at bounding box center [268, 432] width 110 height 16
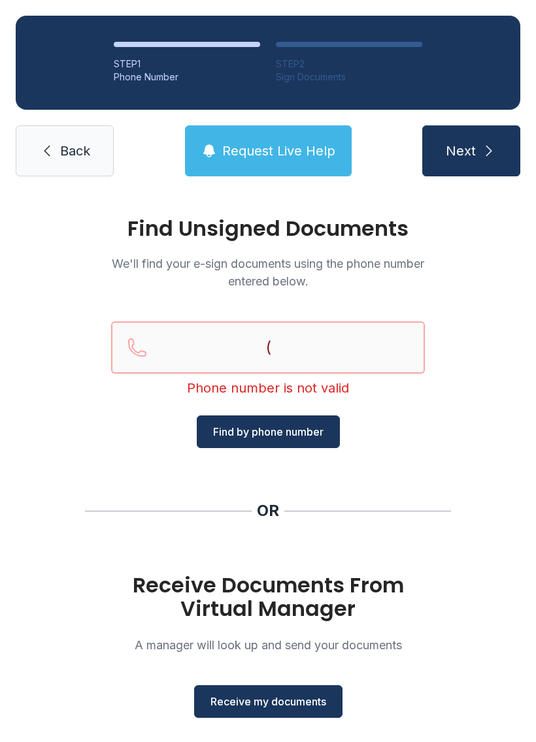
type input "("
click at [257, 389] on div "Phone number is not valid" at bounding box center [268, 388] width 314 height 18
click at [248, 345] on input "Reservation phone number" at bounding box center [268, 348] width 314 height 52
click at [159, 350] on input "(" at bounding box center [268, 348] width 314 height 52
click at [137, 343] on input "(" at bounding box center [268, 348] width 314 height 52
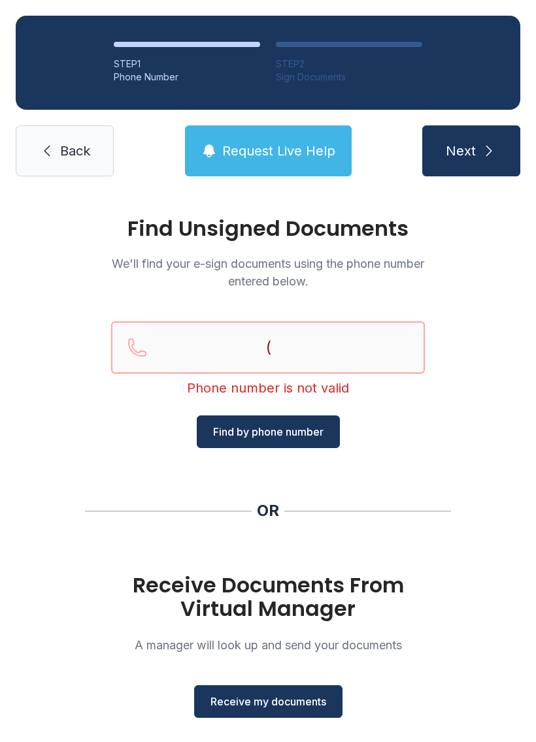
click at [178, 342] on input "(" at bounding box center [268, 348] width 314 height 52
click at [291, 420] on button "Find by phone number" at bounding box center [268, 432] width 143 height 33
type input "("
click at [310, 459] on div "Find Unsigned Documents We'll find your e-sign documents using the phone number…" at bounding box center [268, 481] width 536 height 578
click at [327, 448] on button "Find by phone number" at bounding box center [268, 432] width 143 height 33
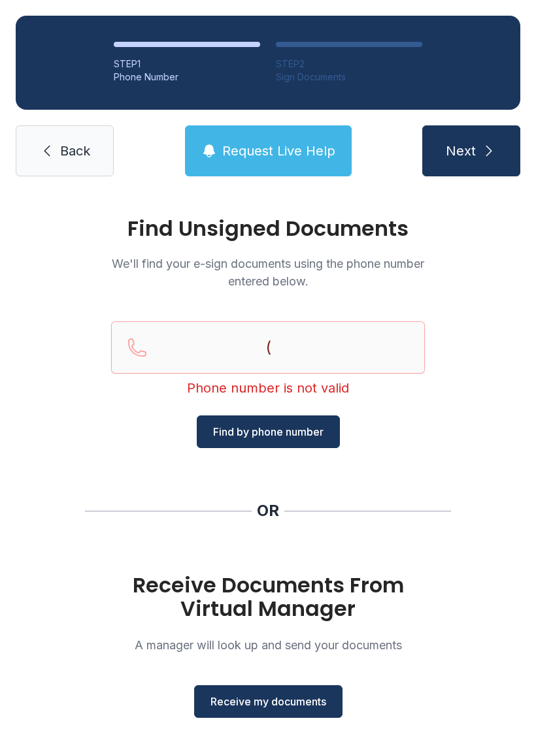
click at [282, 429] on span "Find by phone number" at bounding box center [268, 432] width 110 height 16
click at [313, 429] on span "Find by phone number" at bounding box center [268, 432] width 110 height 16
click at [325, 429] on button "Find by phone number" at bounding box center [268, 432] width 143 height 33
click at [325, 428] on button "Find by phone number" at bounding box center [268, 432] width 143 height 33
type input "("
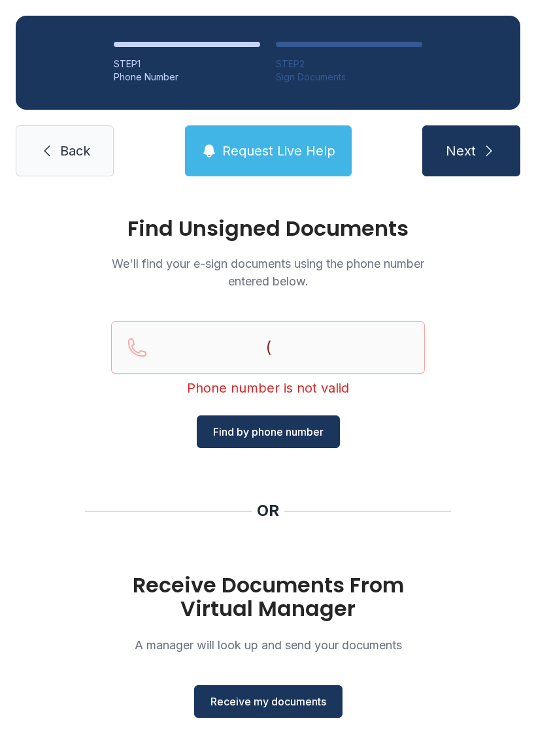
click at [312, 410] on div "( Phone number is not valid" at bounding box center [268, 369] width 314 height 94
click at [318, 446] on button "Find by phone number" at bounding box center [268, 432] width 143 height 33
type input "("
click at [299, 471] on div "Find Unsigned Documents We'll find your e-sign documents using the phone number…" at bounding box center [268, 481] width 536 height 578
click at [339, 428] on button "Find by phone number" at bounding box center [268, 432] width 143 height 33
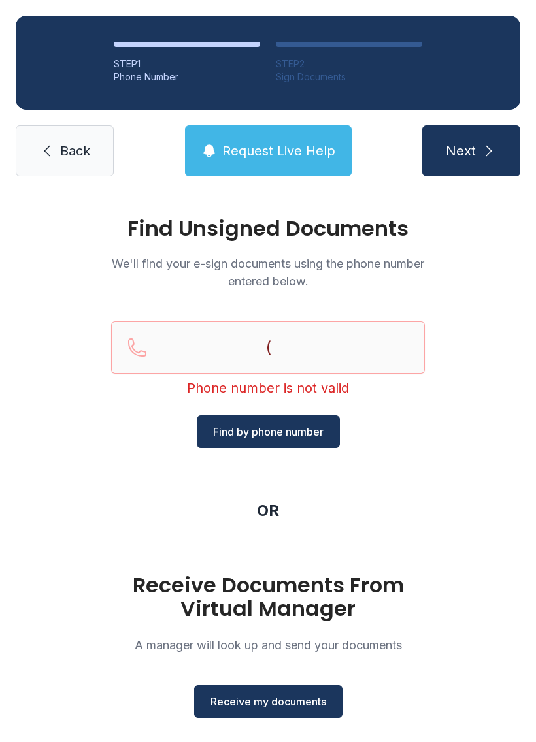
click at [329, 439] on button "Find by phone number" at bounding box center [268, 432] width 143 height 33
click at [306, 445] on button "Find by phone number" at bounding box center [268, 432] width 143 height 33
click at [315, 448] on button "Find by phone number" at bounding box center [268, 432] width 143 height 33
type input "("
click at [275, 502] on div "OR" at bounding box center [268, 511] width 22 height 21
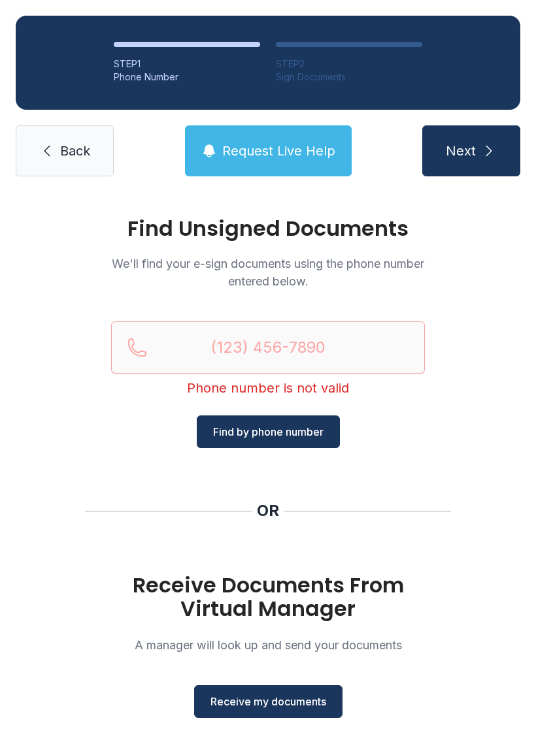
click at [291, 733] on div "Find Unsigned Documents We'll find your e-sign documents using the phone number…" at bounding box center [268, 481] width 536 height 578
click at [248, 704] on span "Receive my documents" at bounding box center [268, 702] width 116 height 16
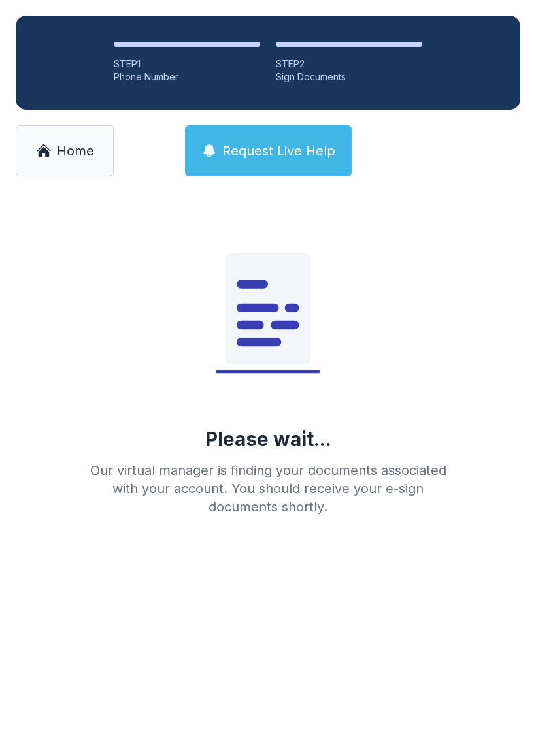
click at [75, 112] on div "STEP 1 Phone Number STEP 2 Sign Documents Home Request Live Help" at bounding box center [268, 96] width 536 height 192
click at [19, 174] on link "Home" at bounding box center [65, 150] width 98 height 51
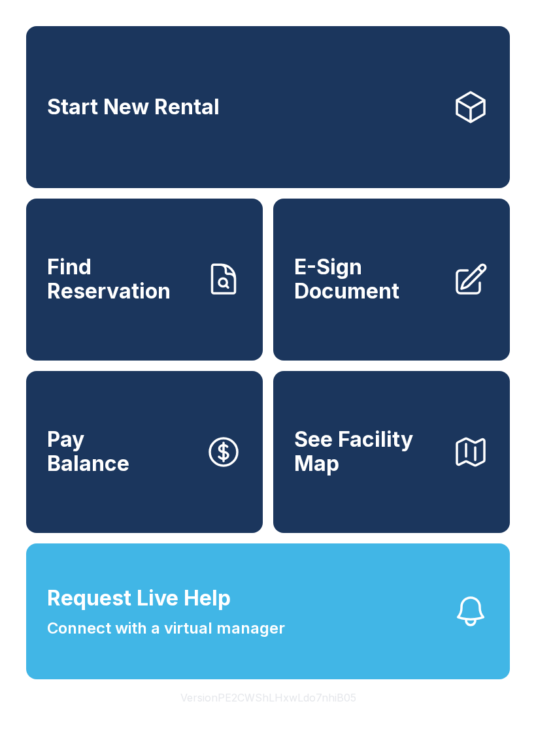
click at [261, 716] on button "Version PE2CWShLHxwLdo7nhiB05" at bounding box center [268, 698] width 197 height 37
click at [207, 640] on span "Connect with a virtual manager" at bounding box center [166, 629] width 238 height 24
click at [357, 361] on link "E-Sign Document" at bounding box center [391, 280] width 237 height 162
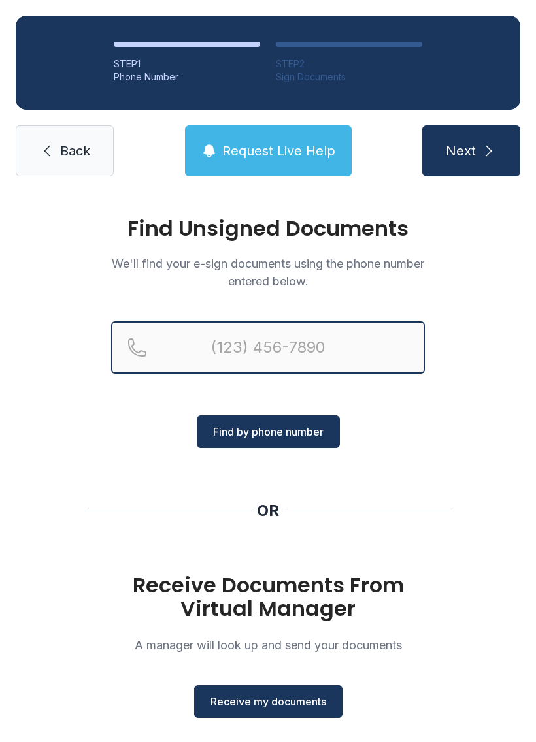
click at [383, 344] on input "Reservation phone number" at bounding box center [268, 348] width 314 height 52
type input "("
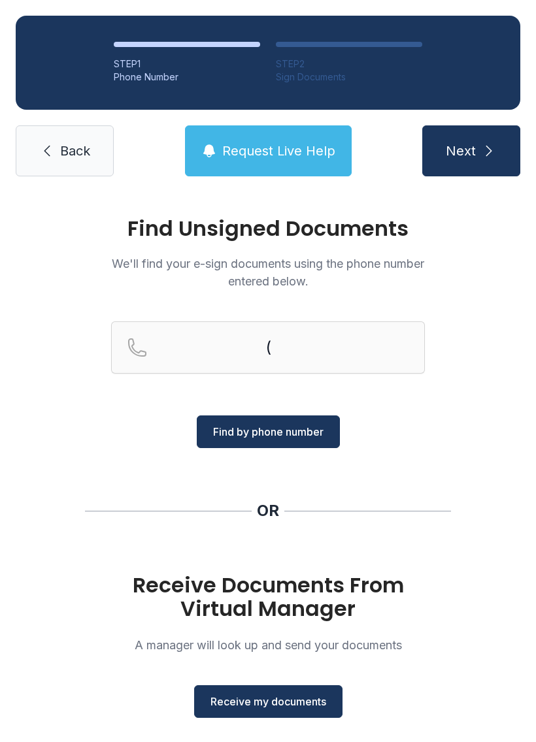
click at [395, 393] on div "(" at bounding box center [268, 369] width 314 height 94
click at [259, 630] on div "Receive Documents From Virtual Manager A manager will look up and send your doc…" at bounding box center [268, 646] width 314 height 144
click at [295, 669] on div "Receive Documents From Virtual Manager A manager will look up and send your doc…" at bounding box center [268, 646] width 314 height 144
click at [295, 394] on div "Phone number is not valid" at bounding box center [268, 388] width 314 height 18
click at [311, 413] on div "Phone number is not valid" at bounding box center [268, 369] width 314 height 94
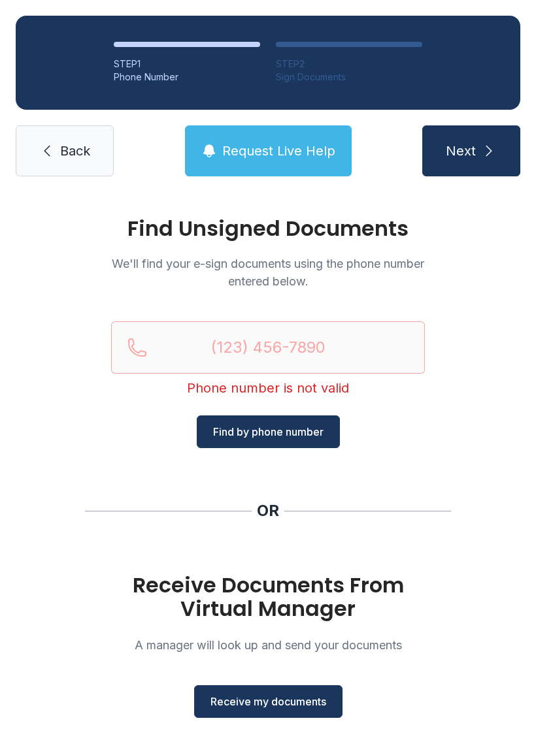
click at [323, 422] on button "Find by phone number" at bounding box center [268, 432] width 143 height 33
click at [136, 350] on input "(" at bounding box center [268, 348] width 314 height 52
click at [410, 429] on div "(887) 77 Phone number is not valid Find by phone number" at bounding box center [268, 385] width 314 height 127
click at [331, 424] on button "Find by phone number" at bounding box center [268, 432] width 143 height 33
type input "(887) 77"
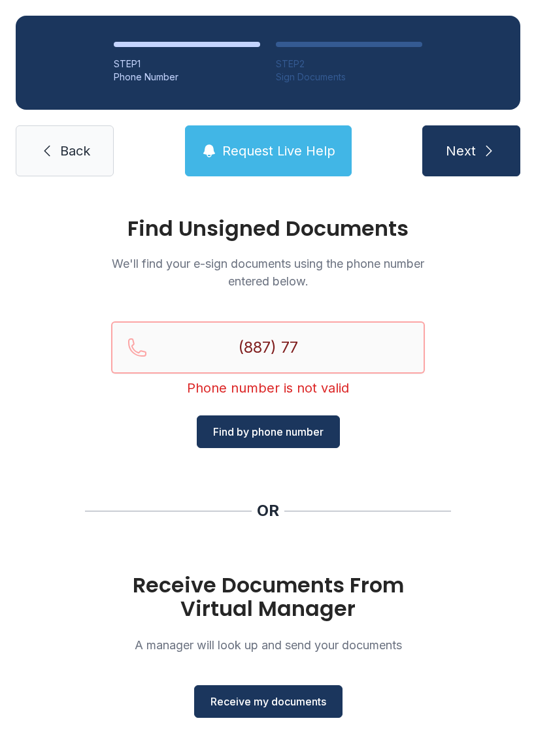
click at [373, 365] on input "(887) 77" at bounding box center [268, 348] width 314 height 52
click at [453, 391] on div "Find Unsigned Documents We'll find your e-sign documents using the phone number…" at bounding box center [268, 481] width 536 height 578
click at [293, 441] on button "Find by phone number" at bounding box center [268, 432] width 143 height 33
click at [286, 409] on div "(887) 77 Phone number is not valid" at bounding box center [268, 369] width 314 height 94
click at [280, 447] on button "Find by phone number" at bounding box center [268, 432] width 143 height 33
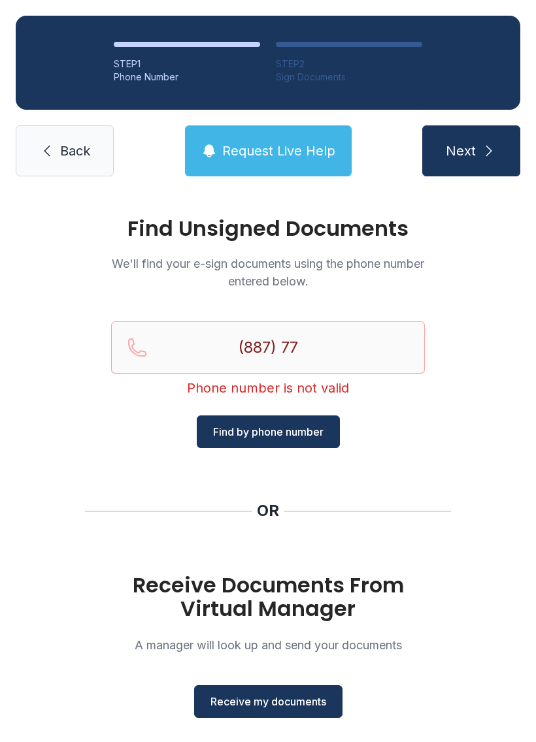
click at [293, 425] on span "Find by phone number" at bounding box center [268, 432] width 110 height 16
click at [290, 460] on div "Find Unsigned Documents We'll find your e-sign documents using the phone number…" at bounding box center [268, 481] width 536 height 578
click at [270, 695] on span "Receive my documents" at bounding box center [268, 702] width 116 height 16
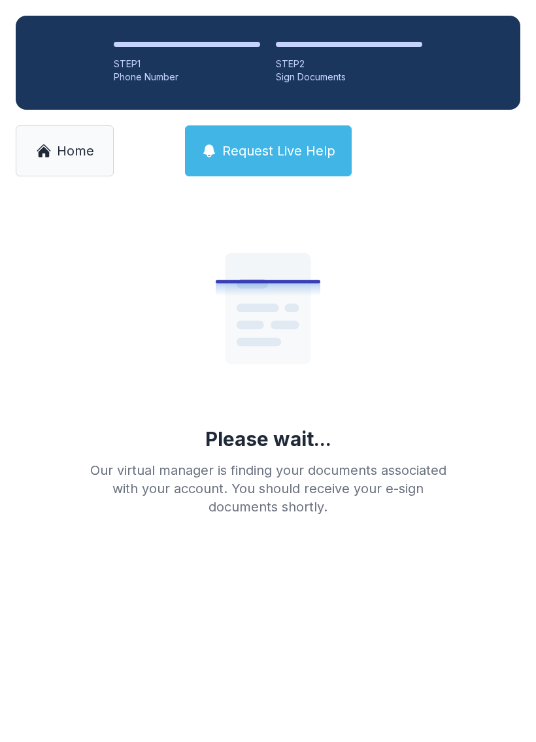
click at [307, 418] on div "Please wait... Our virtual manager is finding your documents associated with yo…" at bounding box center [268, 360] width 376 height 314
click at [286, 451] on div "Please wait..." at bounding box center [268, 439] width 126 height 24
click at [48, 167] on link "Home" at bounding box center [65, 150] width 98 height 51
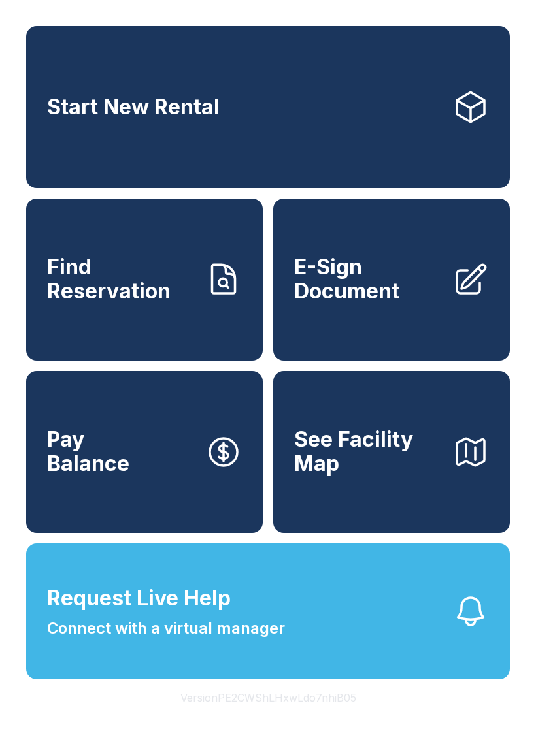
click at [169, 640] on span "Connect with a virtual manager" at bounding box center [166, 629] width 238 height 24
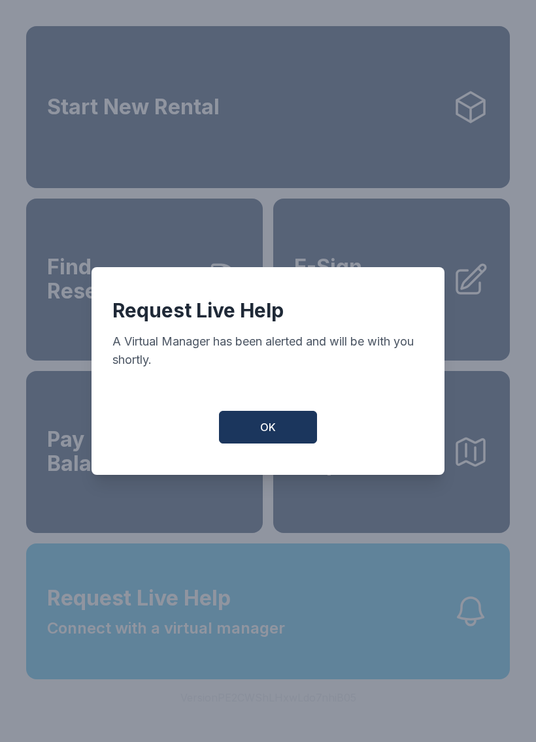
click at [256, 426] on button "OK" at bounding box center [268, 427] width 98 height 33
